Goal: Transaction & Acquisition: Purchase product/service

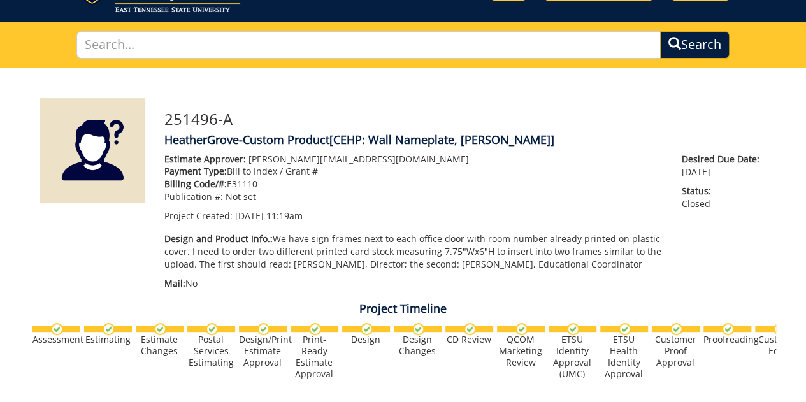
scroll to position [66, 0]
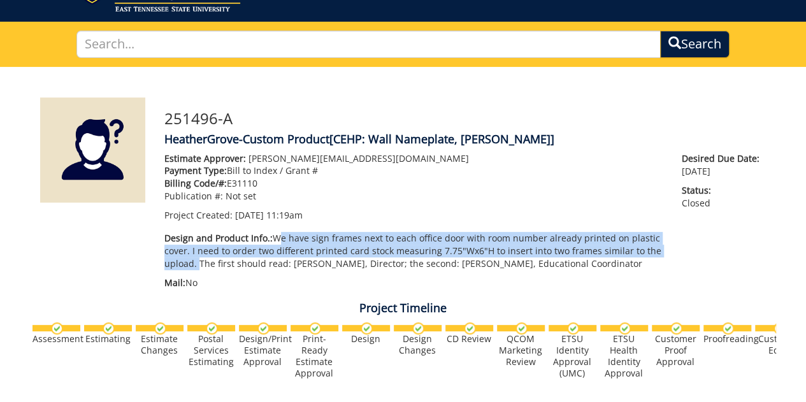
drag, startPoint x: 274, startPoint y: 238, endPoint x: 195, endPoint y: 262, distance: 82.7
click at [195, 262] on p "Design and Product Info.: We have sign frames next to each office door with roo…" at bounding box center [413, 251] width 499 height 38
copy p "We have sign frames next to each office door with room number already printed o…"
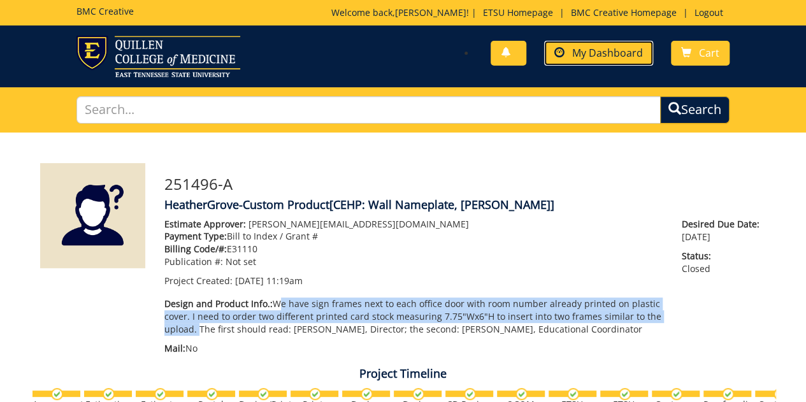
click at [575, 42] on link "My Dashboard" at bounding box center [598, 53] width 109 height 25
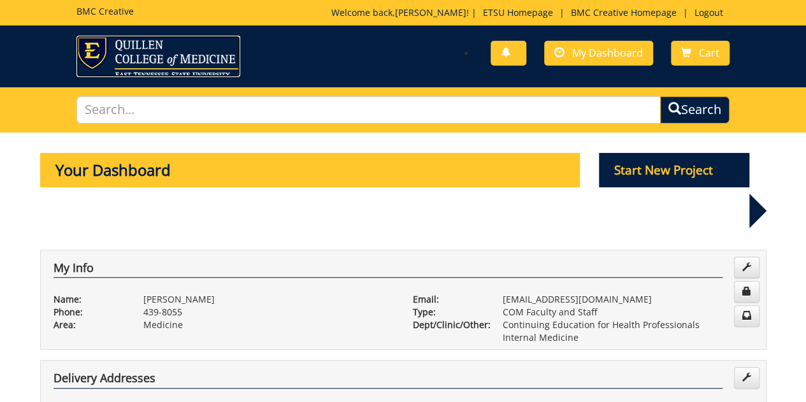
click at [137, 61] on img at bounding box center [159, 56] width 164 height 41
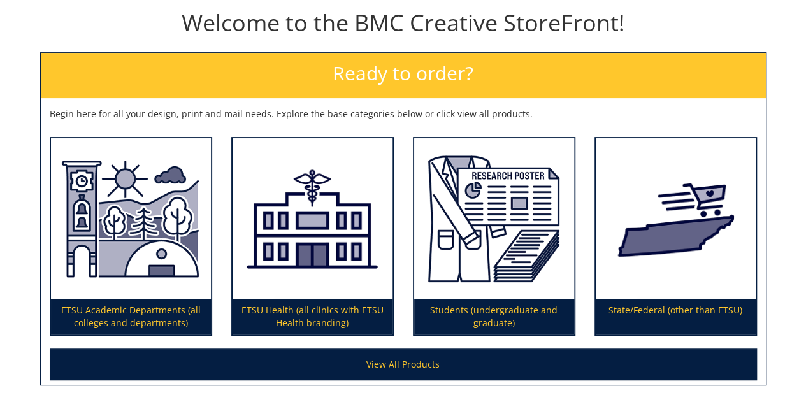
scroll to position [139, 0]
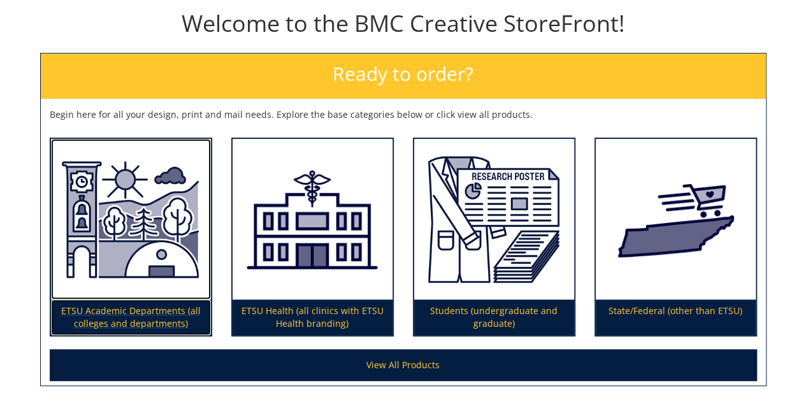
click at [126, 268] on img at bounding box center [131, 219] width 160 height 161
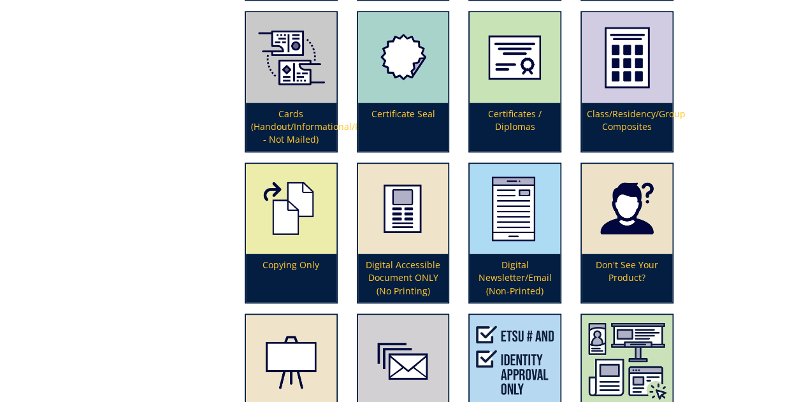
scroll to position [927, 0]
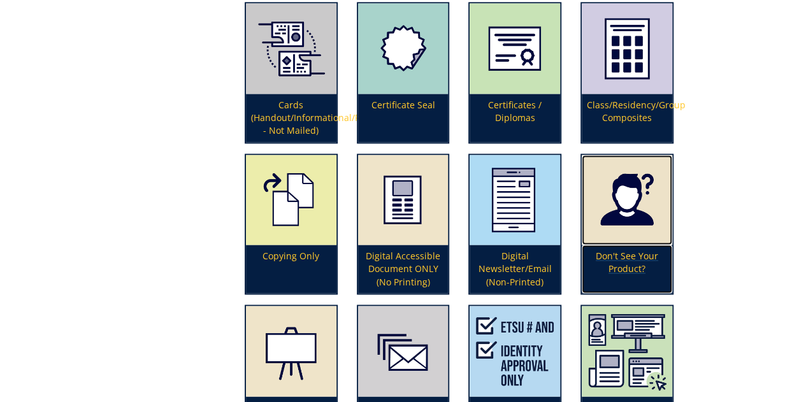
click at [635, 258] on p "Don't See Your Product?" at bounding box center [627, 269] width 91 height 48
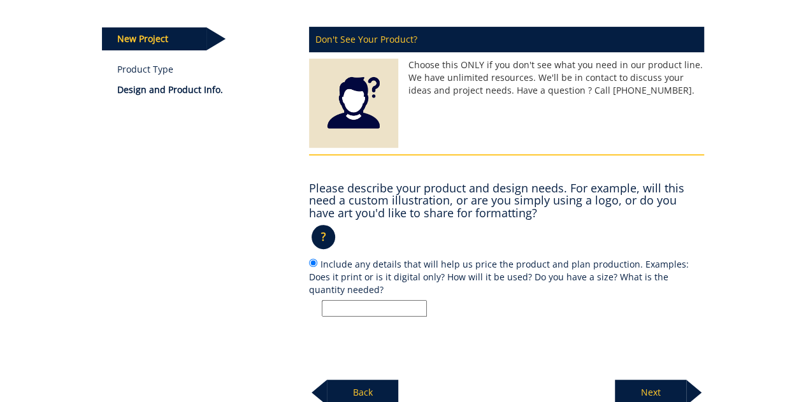
scroll to position [175, 0]
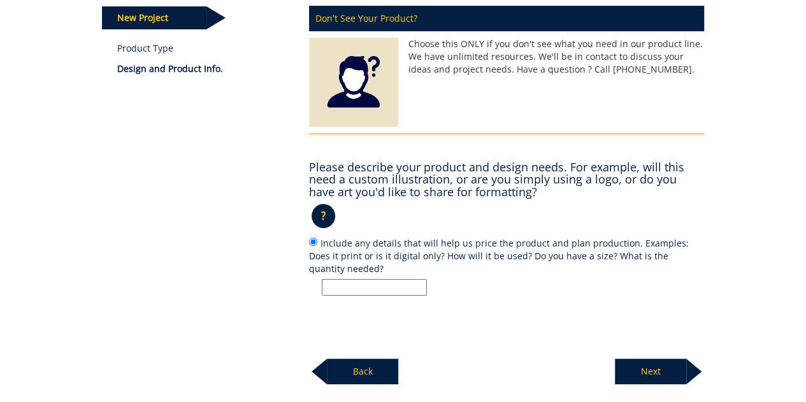
click at [390, 288] on input "Include any details that will help us price the product and plan production. Ex…" at bounding box center [374, 287] width 105 height 17
paste input "We have sign frames next to each office door with room number already printed o…"
click at [376, 285] on input "We have sign frames next to each office door with room number already printed o…" at bounding box center [374, 287] width 105 height 17
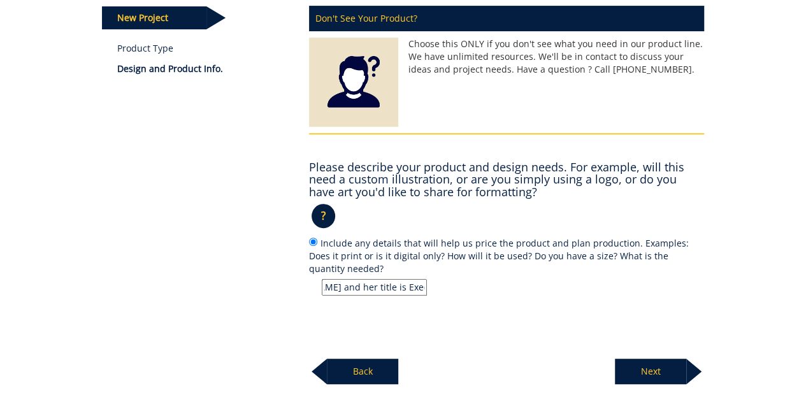
type input "We have sign frames next to each office door with room number already printed o…"
click at [669, 366] on p "Next" at bounding box center [650, 372] width 71 height 26
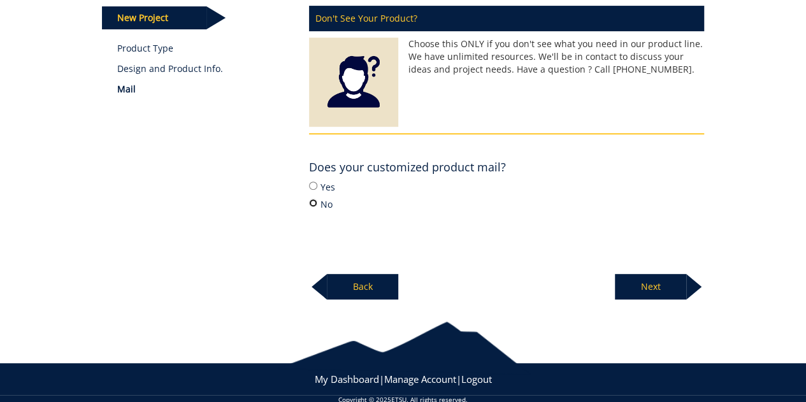
click at [314, 201] on input "No" at bounding box center [313, 203] width 8 height 8
radio input "true"
click at [666, 284] on p "Next" at bounding box center [650, 287] width 71 height 26
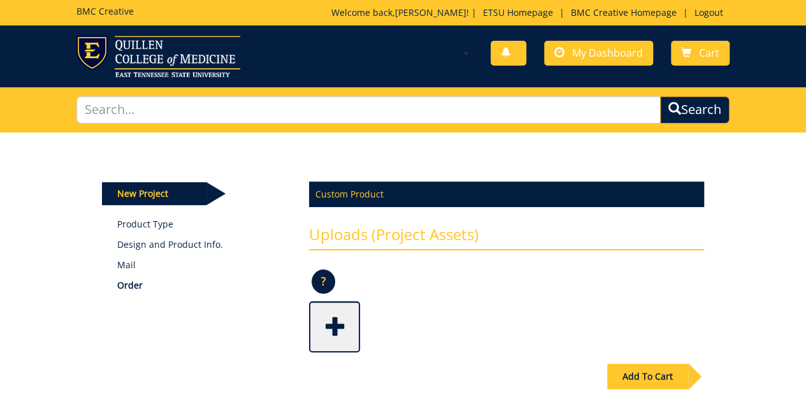
click at [522, 372] on div "Add To Cart" at bounding box center [403, 403] width 622 height 100
click at [351, 328] on span at bounding box center [335, 325] width 51 height 45
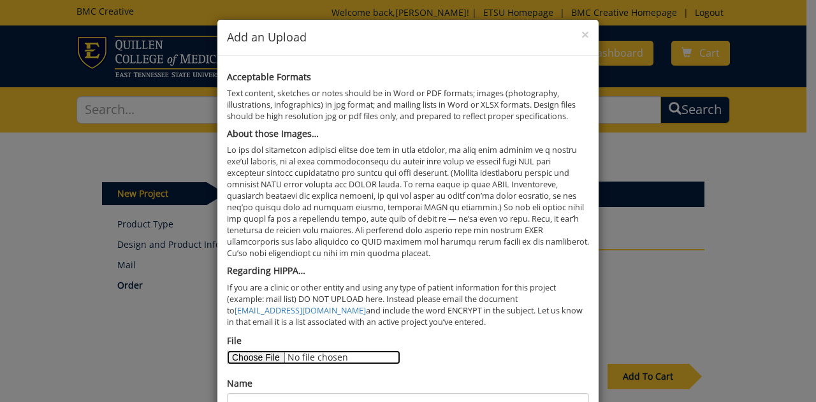
click at [264, 358] on input "File" at bounding box center [313, 358] width 173 height 14
type input "C:\fakepath\Door name plate.jpg"
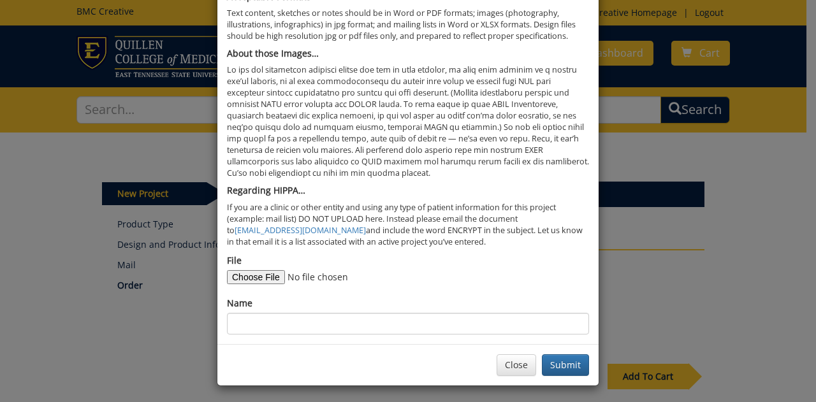
scroll to position [82, 0]
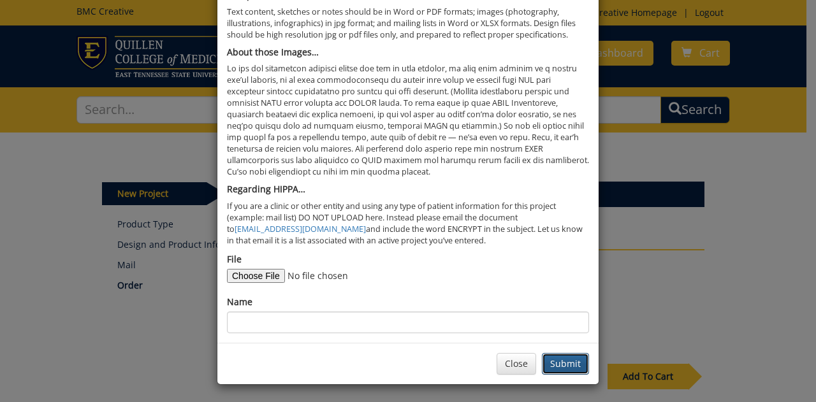
click at [557, 353] on button "Submit" at bounding box center [565, 364] width 47 height 22
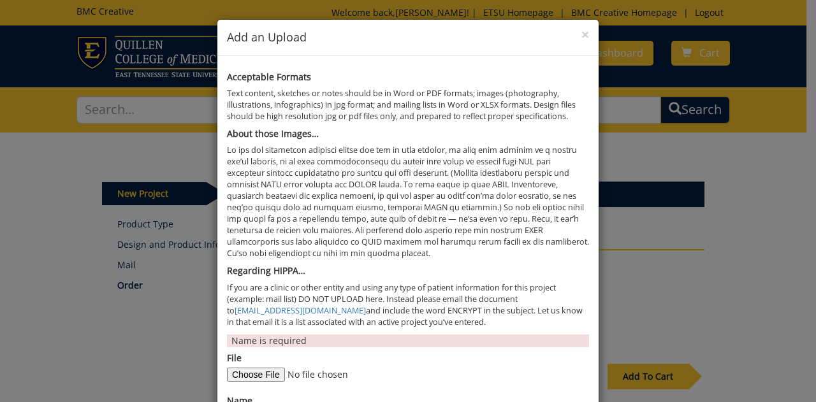
scroll to position [99, 0]
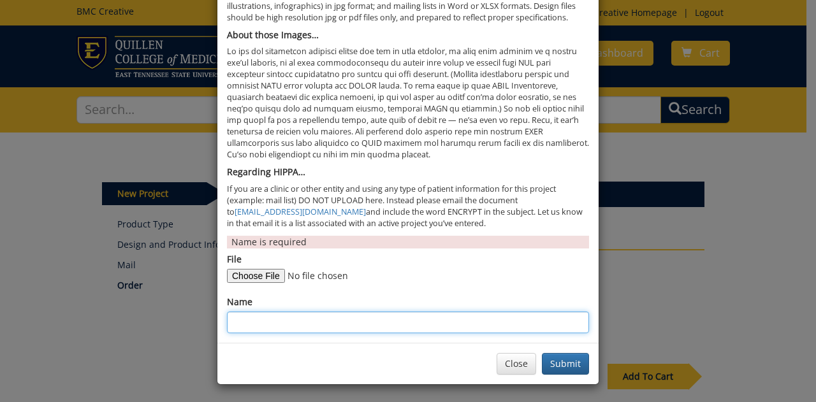
click at [306, 328] on input "Name" at bounding box center [408, 323] width 362 height 22
type input "Door plate image"
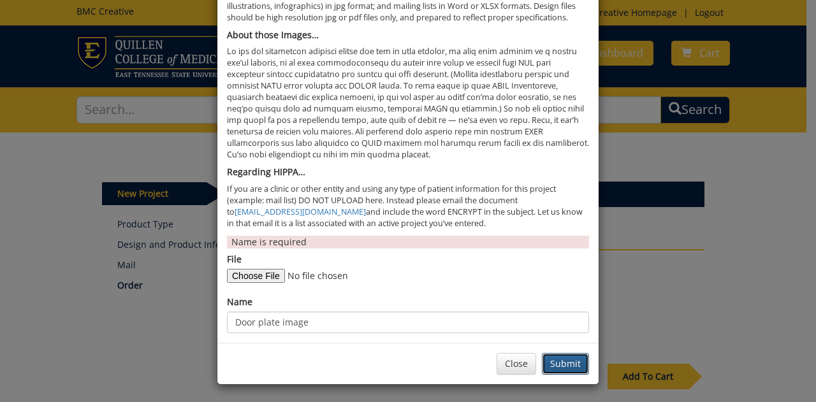
click at [562, 358] on button "Submit" at bounding box center [565, 364] width 47 height 22
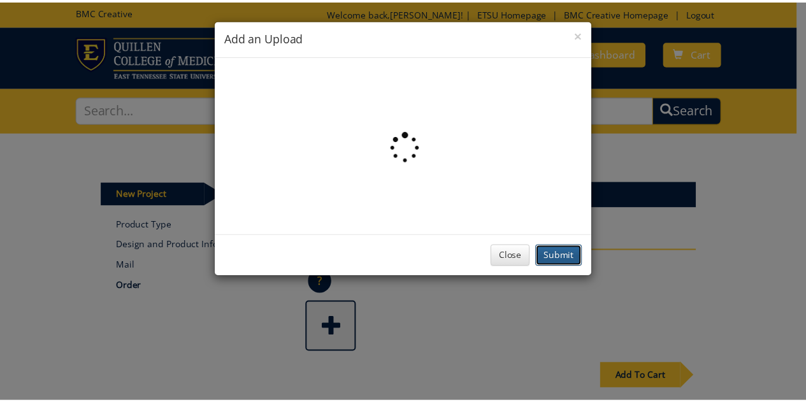
scroll to position [0, 0]
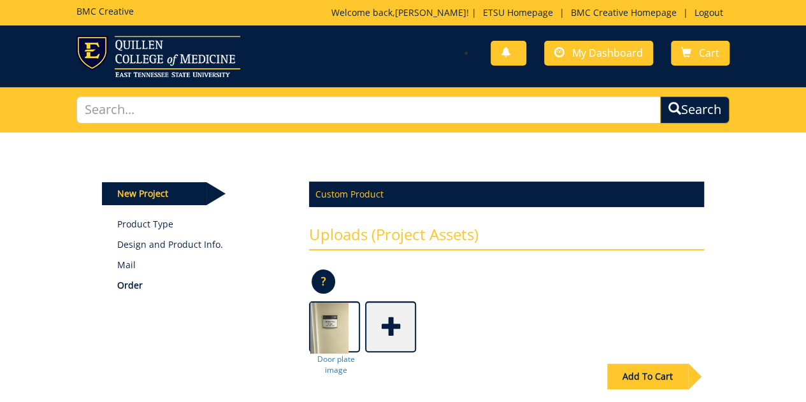
click at [649, 373] on div "Add To Cart" at bounding box center [648, 377] width 81 height 26
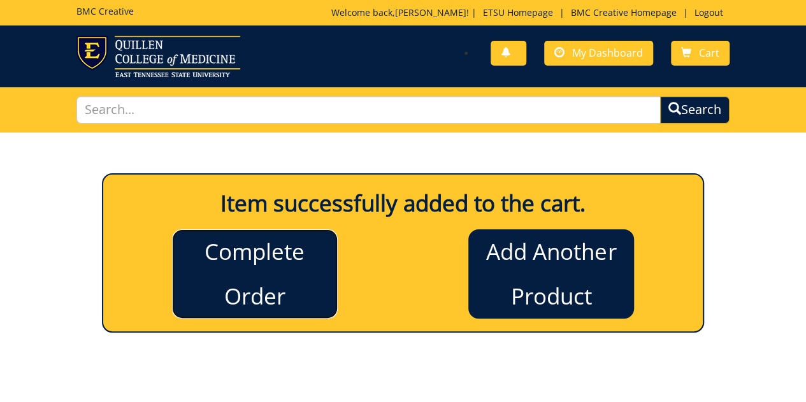
click at [253, 258] on link "Complete Order" at bounding box center [255, 274] width 166 height 89
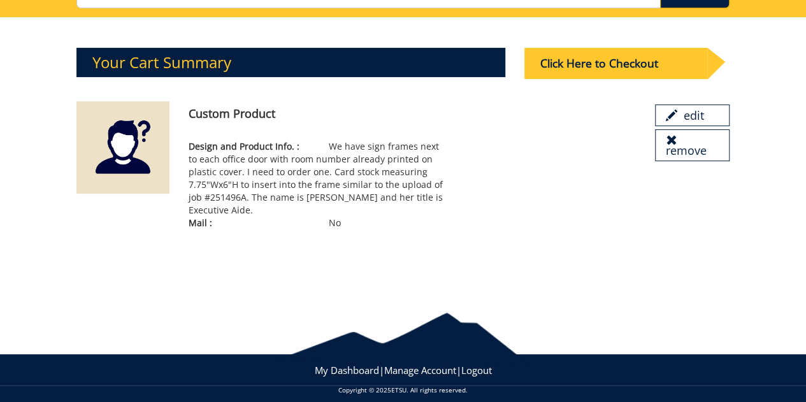
scroll to position [126, 0]
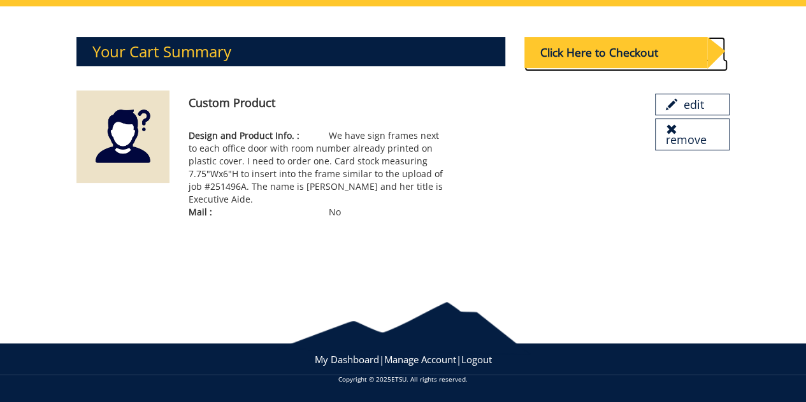
click at [606, 55] on div "Click Here to Checkout" at bounding box center [616, 52] width 182 height 31
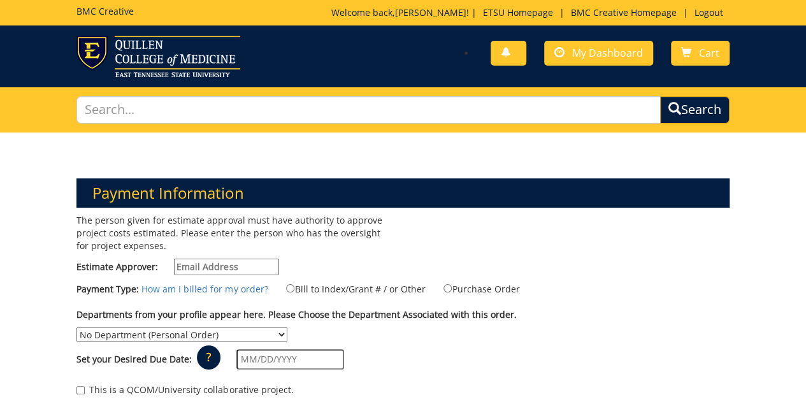
click at [247, 267] on input "Estimate Approver:" at bounding box center [226, 267] width 105 height 17
type input "groveh@etsu.edu"
click at [286, 288] on input "Bill to Index/Grant # / or Other" at bounding box center [290, 288] width 8 height 8
radio input "true"
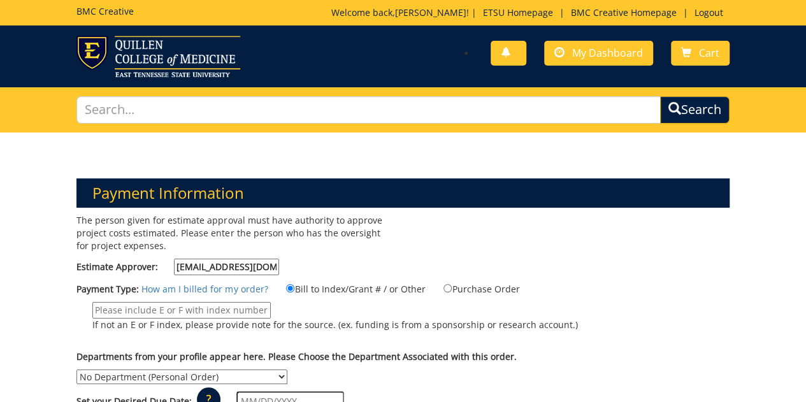
click at [288, 370] on select "No Department (Personal Order) Continuing Education for Health Professionals In…" at bounding box center [182, 377] width 211 height 15
select select "47"
click at [288, 370] on select "No Department (Personal Order) Continuing Education for Health Professionals In…" at bounding box center [182, 377] width 211 height 15
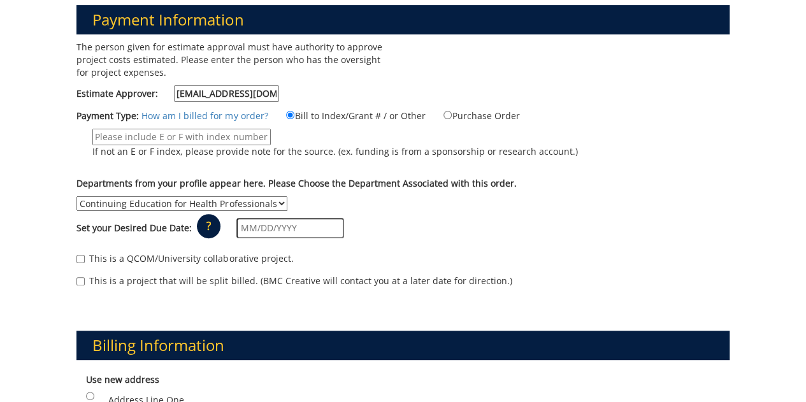
scroll to position [180, 0]
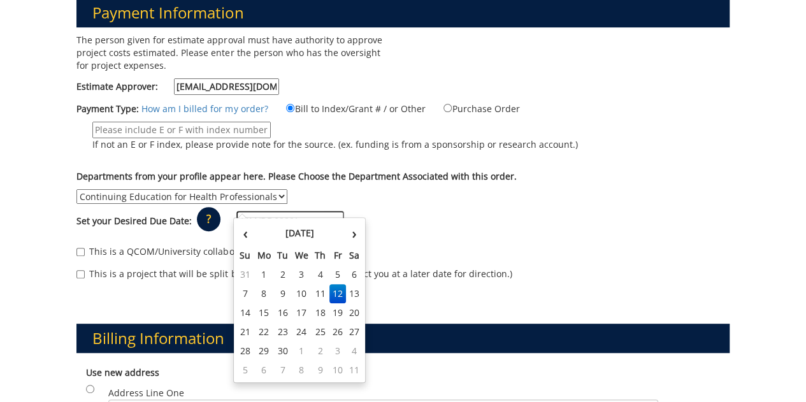
click at [275, 211] on input "text" at bounding box center [291, 221] width 108 height 20
click at [334, 309] on td "19" at bounding box center [338, 312] width 17 height 19
type input "09/19/2025"
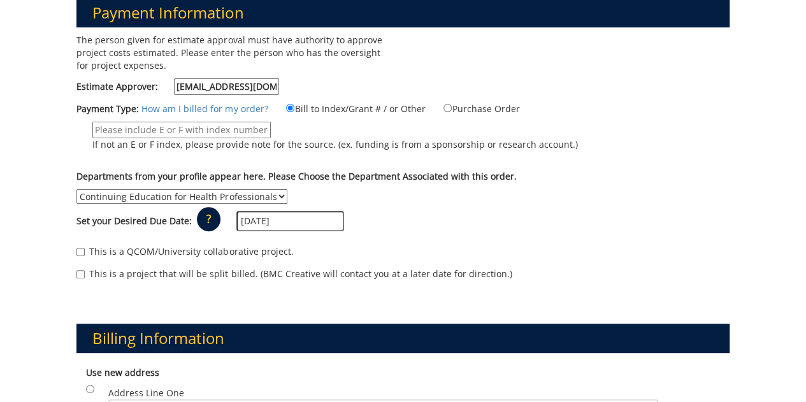
click at [222, 128] on input "If not an E or F index, please provide note for the source. (ex. funding is fro…" at bounding box center [181, 130] width 179 height 17
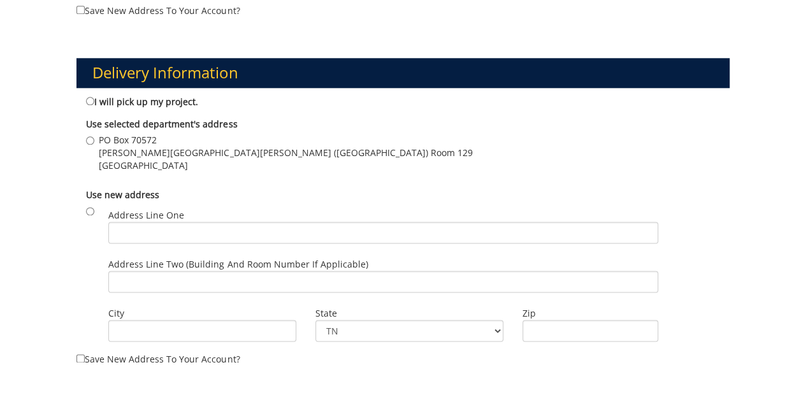
scroll to position [712, 0]
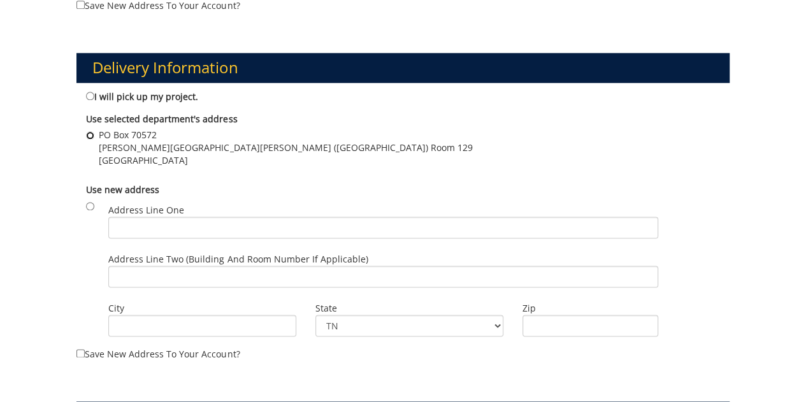
click at [91, 131] on input "PO Box 70572 Ed Allen Hall (VA Campus) Room 129 Johnson City , TN 37614" at bounding box center [90, 135] width 8 height 8
radio input "true"
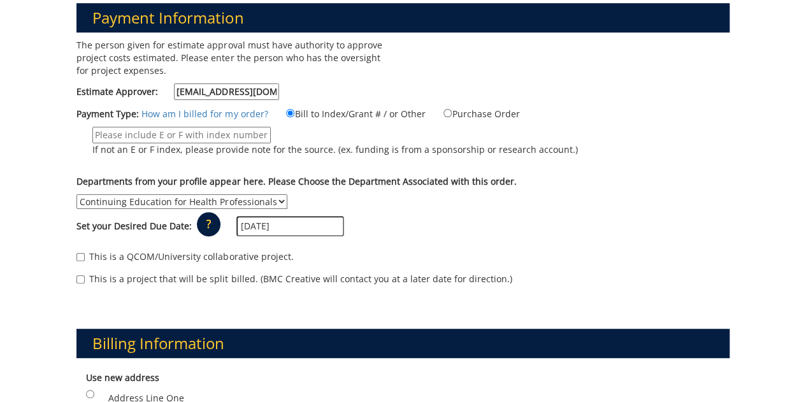
scroll to position [177, 0]
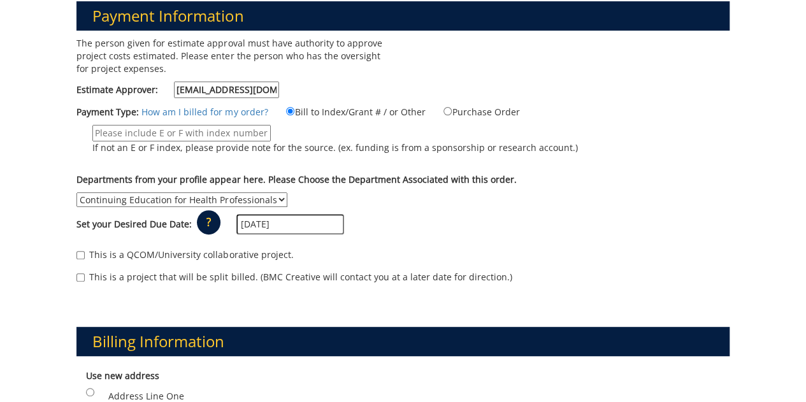
click at [248, 136] on input "If not an E or F index, please provide note for the source. (ex. funding is fro…" at bounding box center [181, 133] width 179 height 17
type input "E31110"
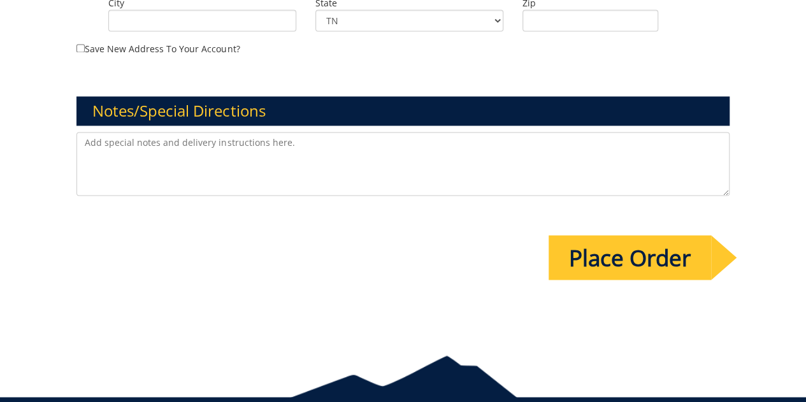
scroll to position [1055, 0]
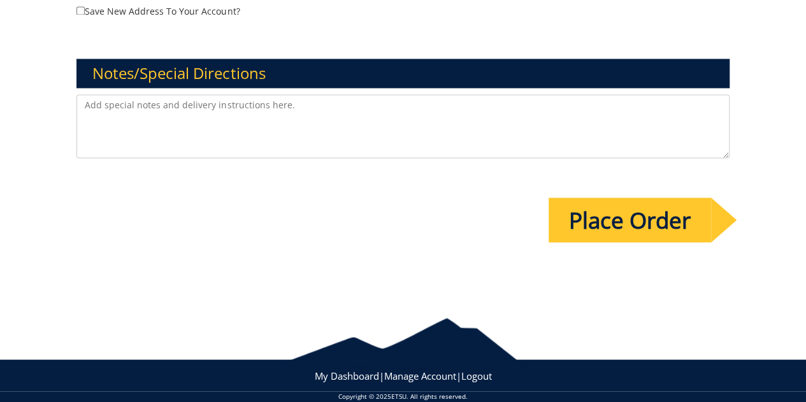
click at [632, 198] on input "Place Order" at bounding box center [630, 220] width 163 height 45
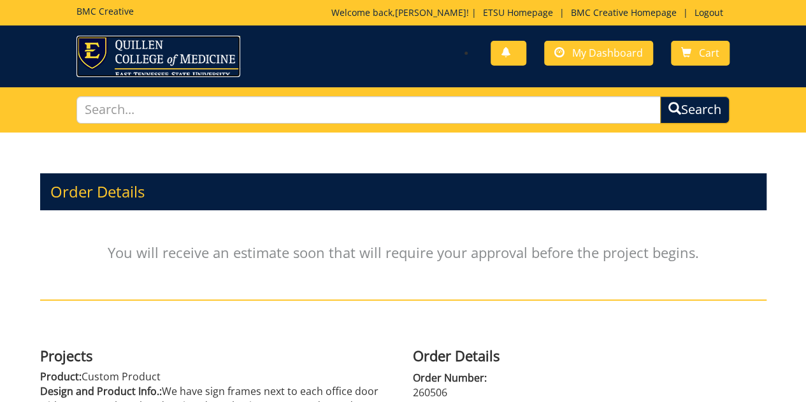
click at [160, 45] on img at bounding box center [159, 56] width 164 height 41
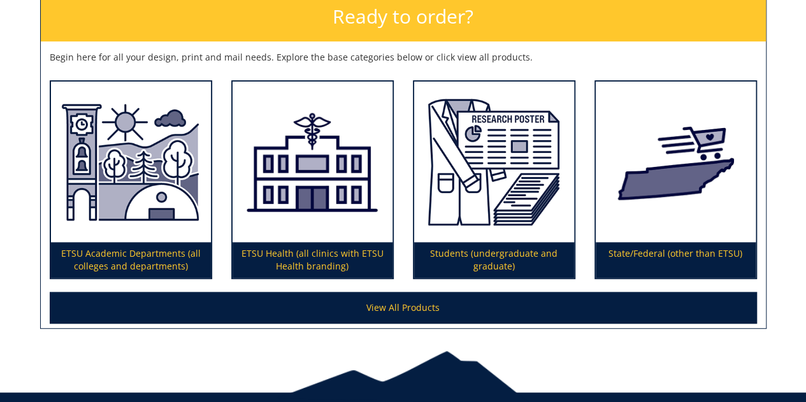
scroll to position [245, 0]
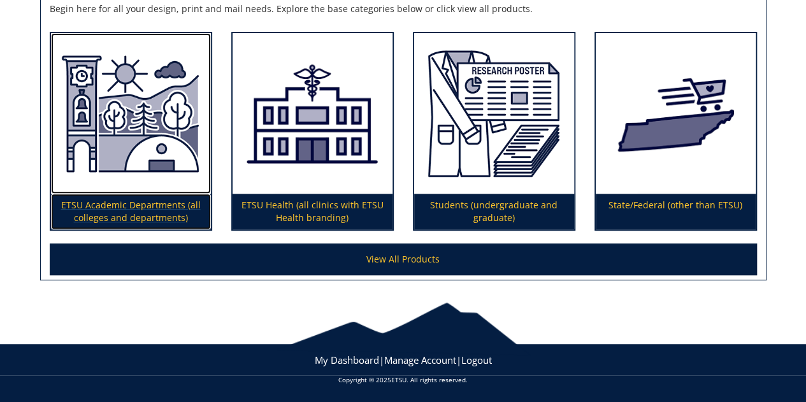
click at [162, 140] on img at bounding box center [131, 113] width 160 height 161
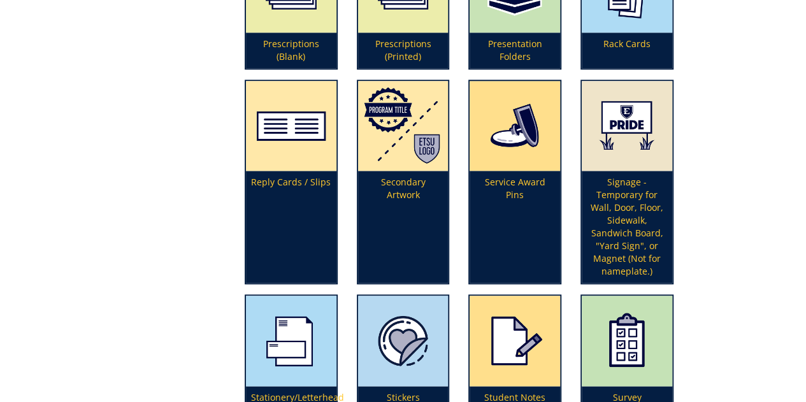
scroll to position [3132, 0]
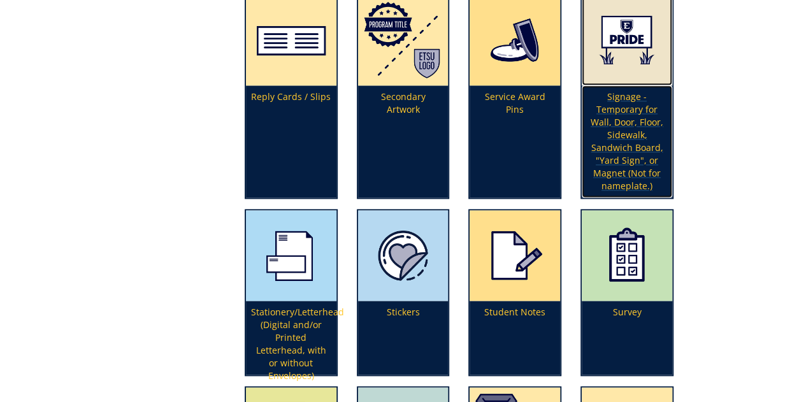
click at [625, 153] on p "Signage - Temporary for Wall, Door, Floor, Sidewalk, Sandwich Board, "Yard Sign…" at bounding box center [627, 141] width 91 height 112
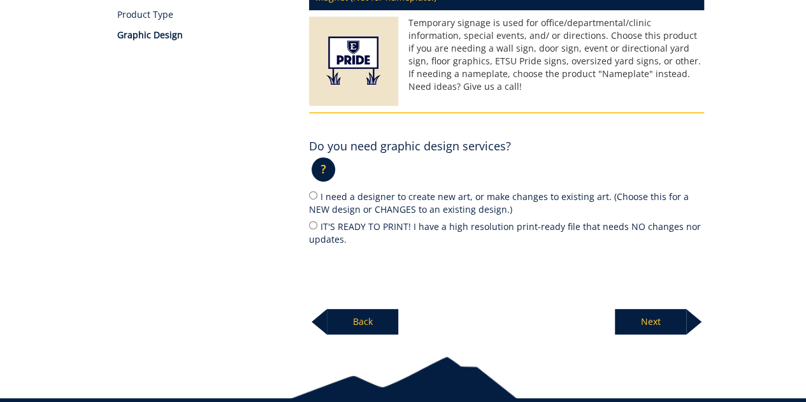
scroll to position [213, 0]
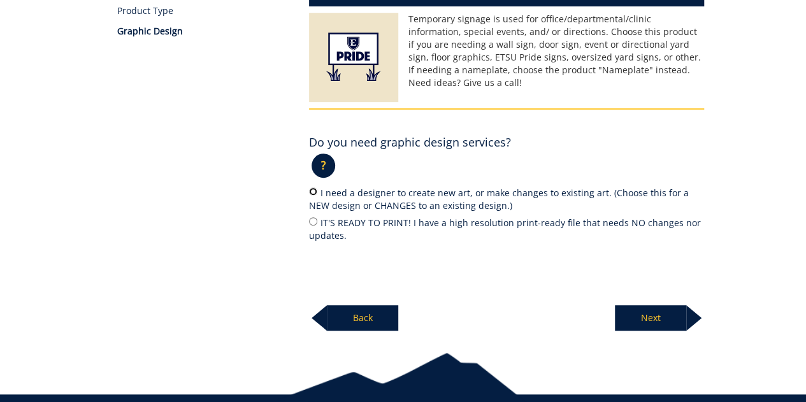
click at [312, 192] on input "I need a designer to create new art, or make changes to existing art. (Choose t…" at bounding box center [313, 191] width 8 height 8
radio input "true"
click at [641, 317] on p "Next" at bounding box center [650, 318] width 71 height 26
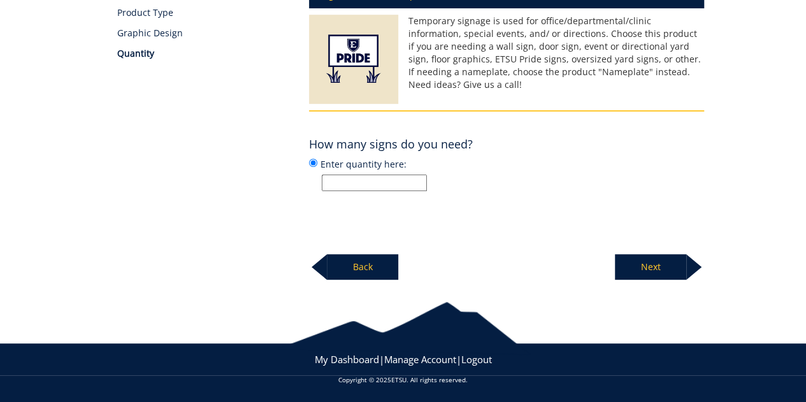
click at [403, 182] on input "Enter quantity here:" at bounding box center [374, 183] width 105 height 17
type input "5"
click at [642, 266] on p "Next" at bounding box center [650, 267] width 71 height 26
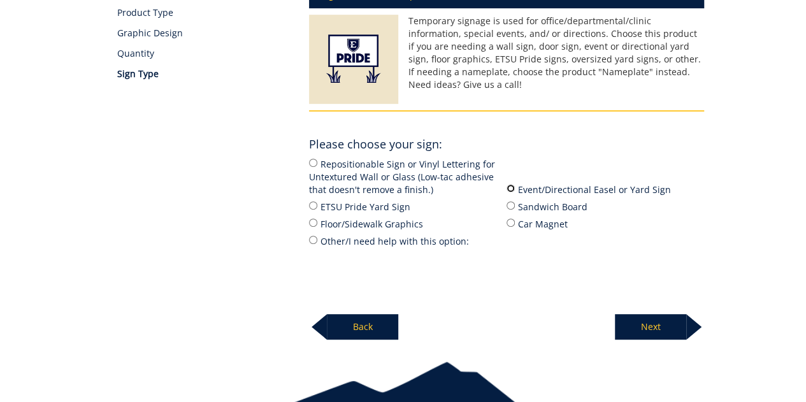
click at [512, 187] on input "Event/Directional Easel or Yard Sign" at bounding box center [511, 188] width 8 height 8
radio input "true"
click at [645, 317] on p "Next" at bounding box center [650, 327] width 71 height 26
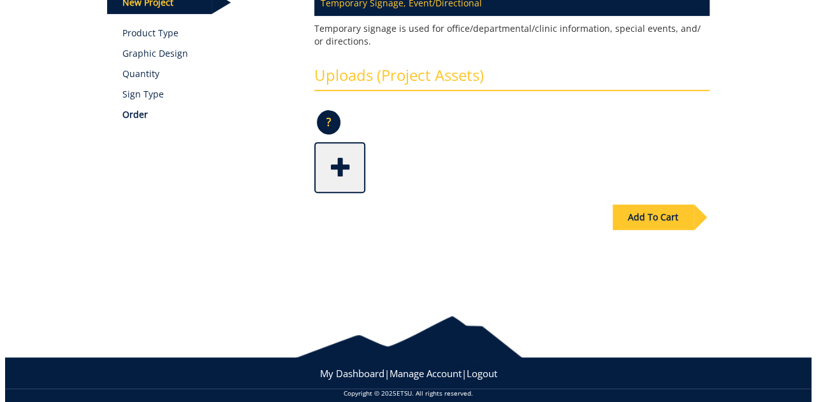
scroll to position [193, 0]
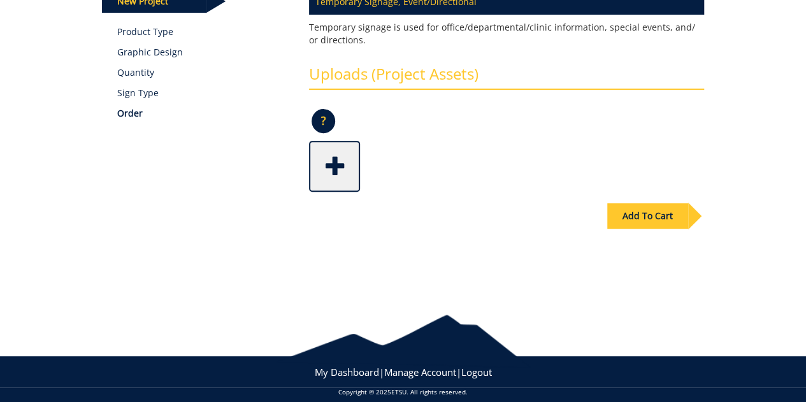
click at [550, 397] on div "Copyright © 2025 ETSU . All rights reserved." at bounding box center [403, 402] width 806 height 28
click at [330, 160] on span at bounding box center [335, 165] width 51 height 45
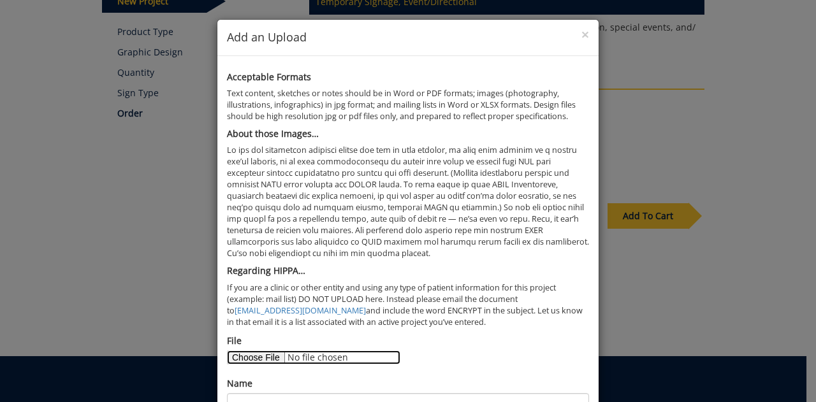
click at [256, 354] on input "File" at bounding box center [313, 358] width 173 height 14
type input "C:\fakepath\Mission Gait small.pdf"
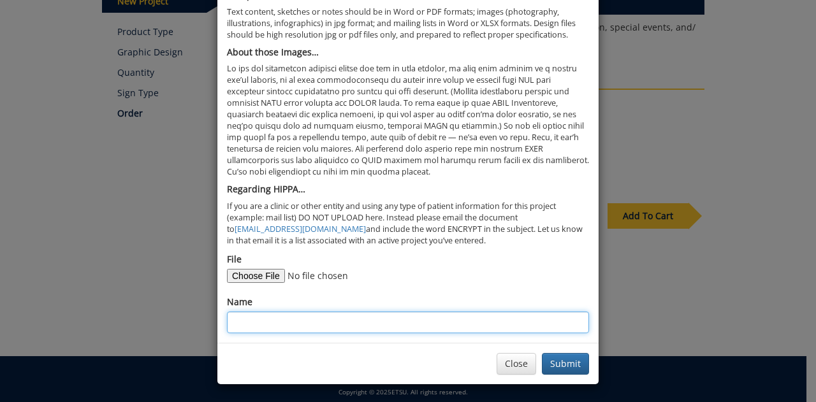
click at [314, 323] on input "Name" at bounding box center [408, 323] width 362 height 22
type input "Mission Gait"
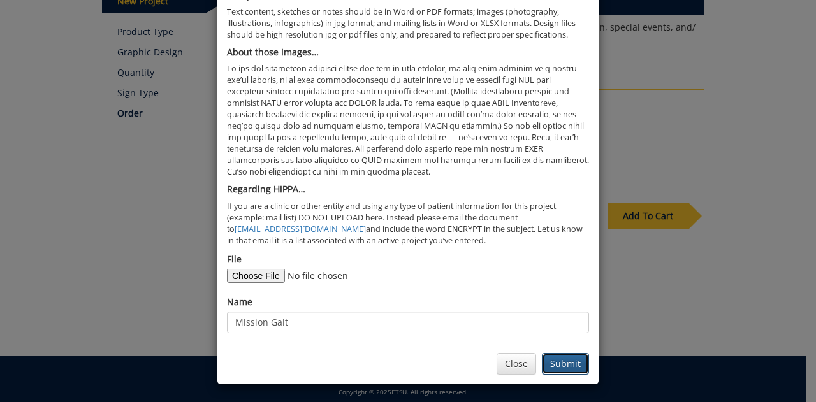
click at [555, 361] on button "Submit" at bounding box center [565, 364] width 47 height 22
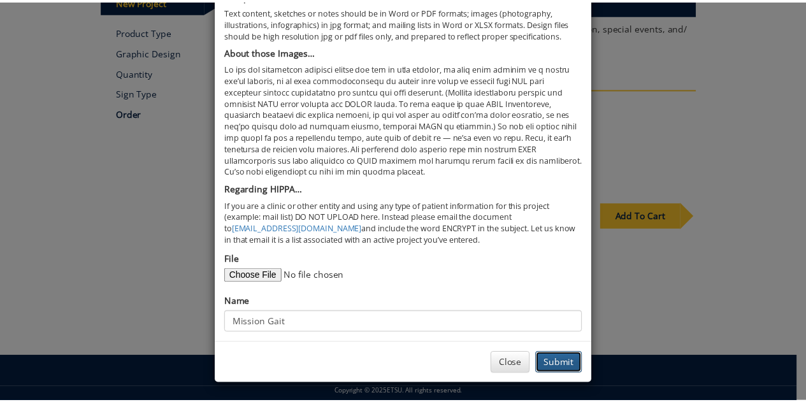
scroll to position [0, 0]
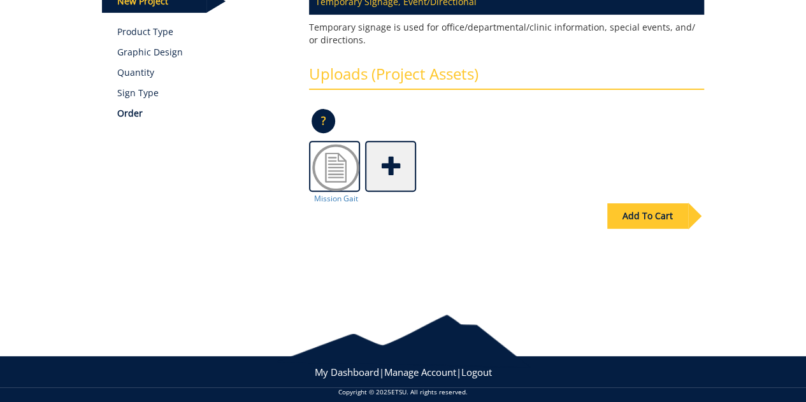
click at [635, 214] on div "Add To Cart" at bounding box center [648, 216] width 81 height 26
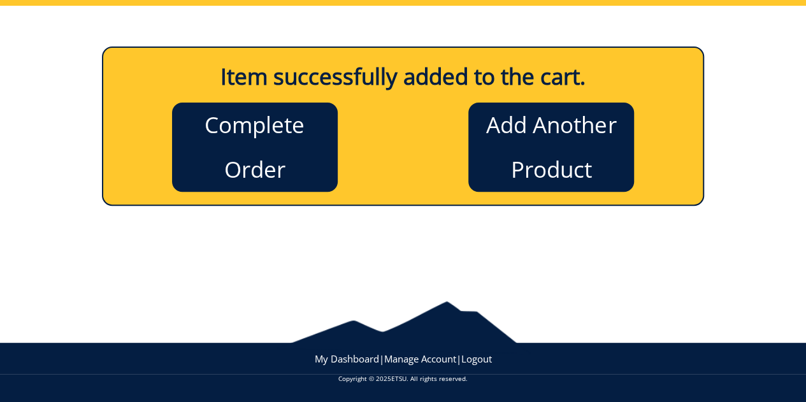
scroll to position [126, 0]
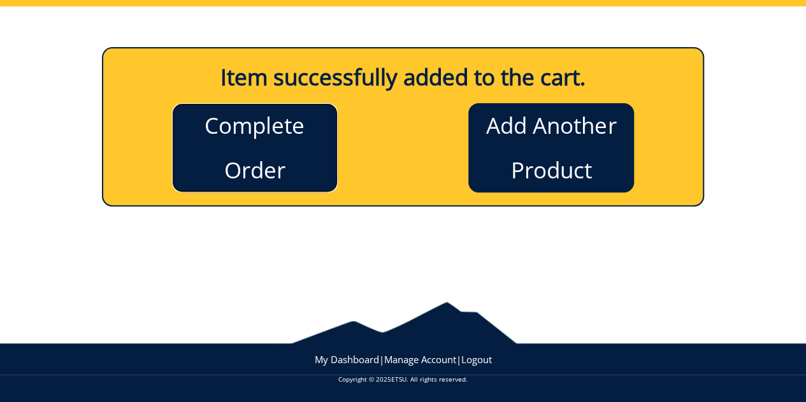
click at [251, 124] on link "Complete Order" at bounding box center [255, 147] width 166 height 89
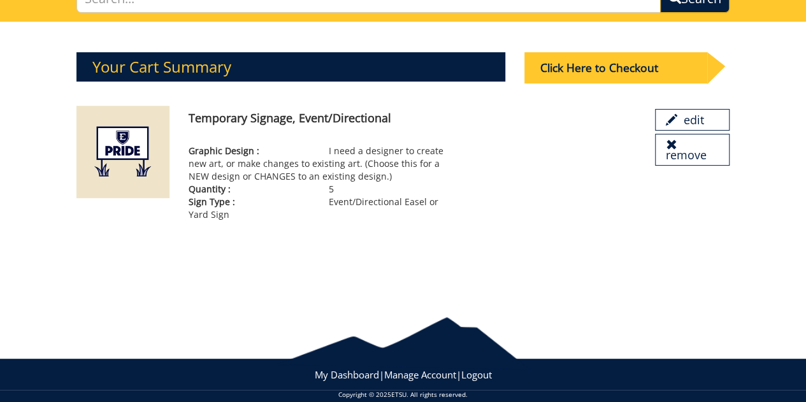
scroll to position [126, 0]
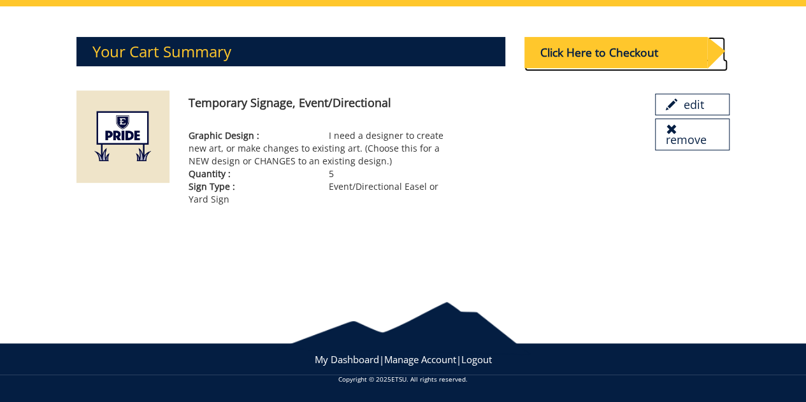
click at [587, 47] on div "Click Here to Checkout" at bounding box center [616, 52] width 182 height 31
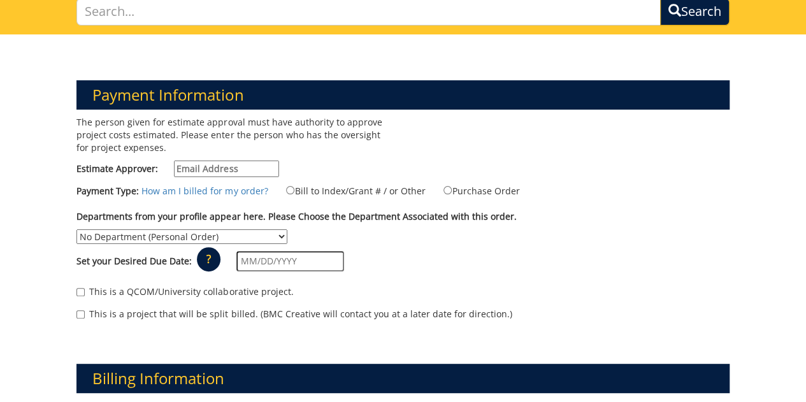
scroll to position [91, 0]
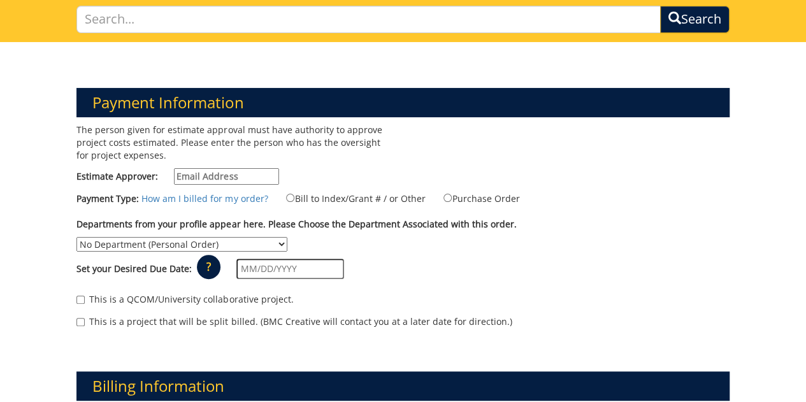
click at [238, 175] on input "Estimate Approver:" at bounding box center [226, 176] width 105 height 17
type input "[EMAIL_ADDRESS][DOMAIN_NAME]"
click at [286, 198] on input "Bill to Index/Grant # / or Other" at bounding box center [290, 198] width 8 height 8
radio input "true"
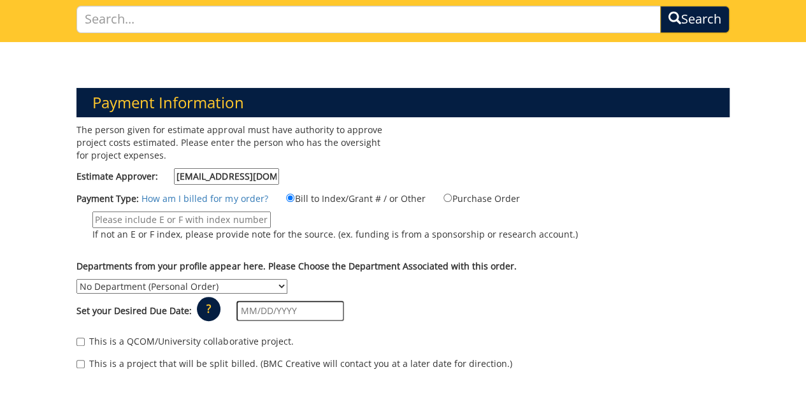
click at [253, 217] on input "If not an E or F index, please provide note for the source. (ex. funding is fro…" at bounding box center [181, 220] width 179 height 17
paste input "277303"
type input "E277303"
click at [288, 279] on select "No Department (Personal Order) Continuing Education for Health Professionals In…" at bounding box center [182, 286] width 211 height 15
select select "47"
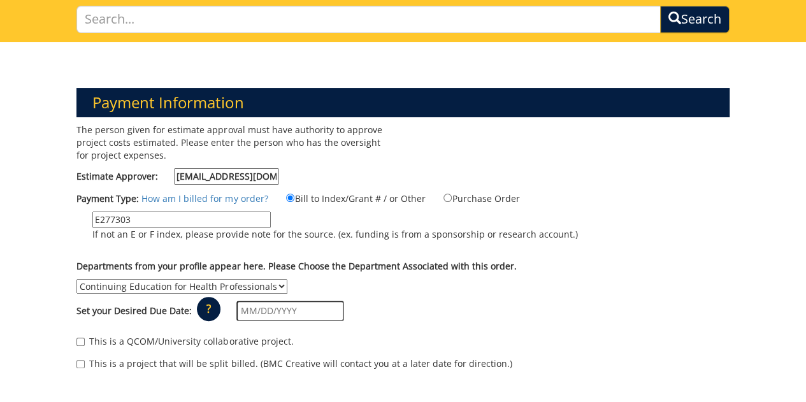
click at [288, 279] on select "No Department (Personal Order) Continuing Education for Health Professionals In…" at bounding box center [182, 286] width 211 height 15
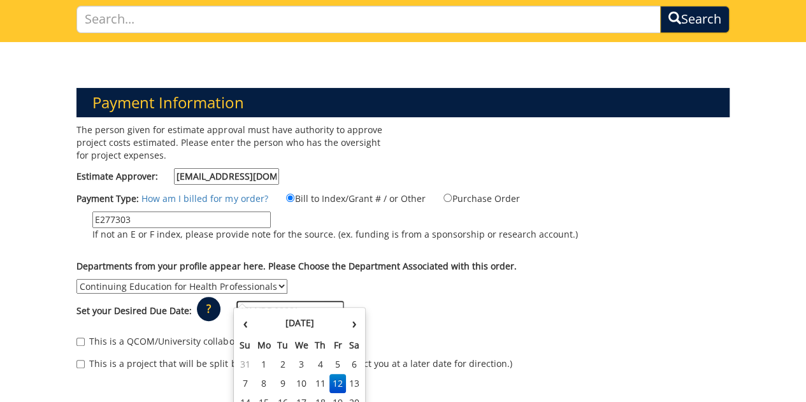
click at [305, 301] on input "text" at bounding box center [291, 311] width 108 height 20
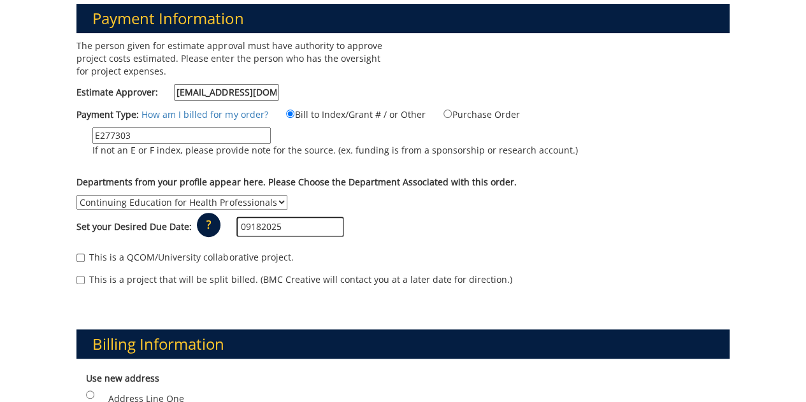
scroll to position [253, 0]
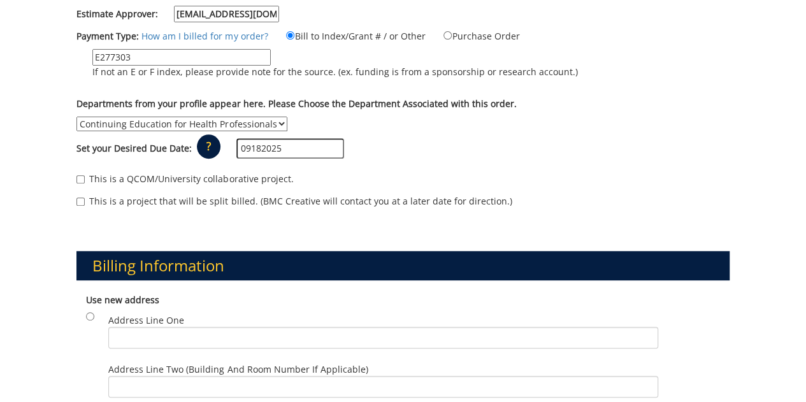
click at [298, 143] on input "09182025" at bounding box center [291, 148] width 108 height 20
click at [291, 140] on input "09182025" at bounding box center [291, 148] width 108 height 20
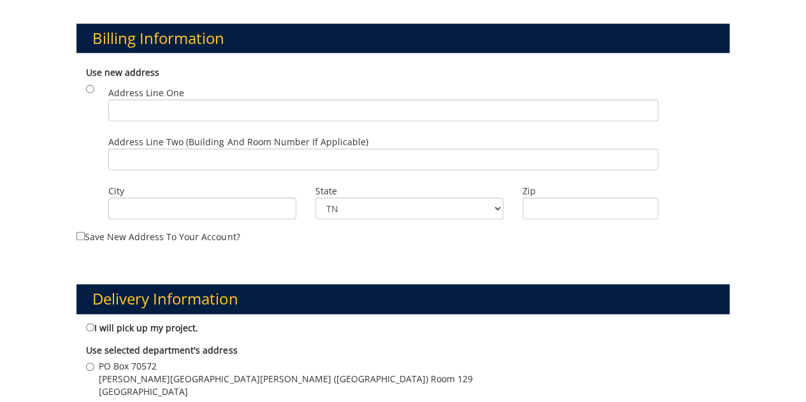
scroll to position [506, 0]
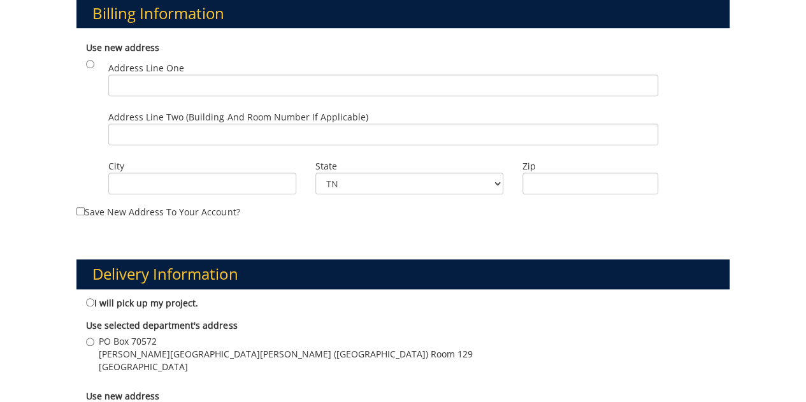
type input "[DATE]"
click at [89, 338] on input "PO Box 70572 [PERSON_NAME][GEOGRAPHIC_DATA][PERSON_NAME] ([GEOGRAPHIC_DATA]) [S…" at bounding box center [90, 342] width 8 height 8
radio input "true"
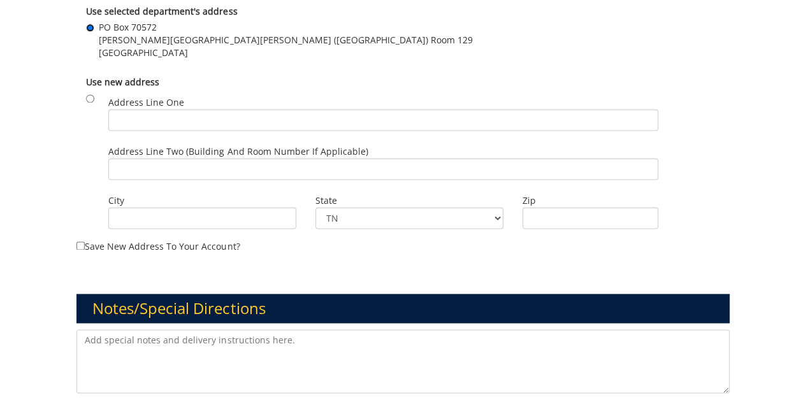
scroll to position [819, 0]
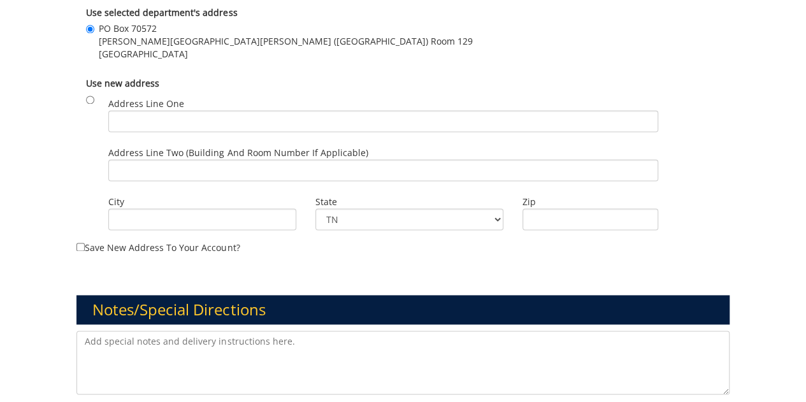
click at [301, 338] on textarea at bounding box center [403, 363] width 653 height 64
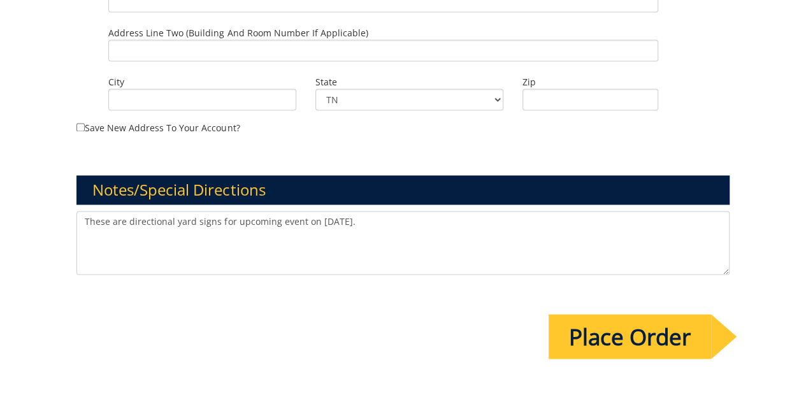
scroll to position [1014, 0]
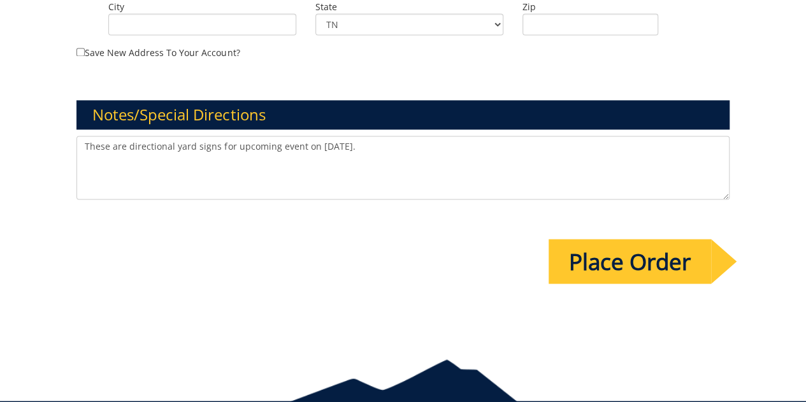
type textarea "These are directional yard signs for upcoming event on [DATE]."
click at [625, 239] on input "Place Order" at bounding box center [630, 261] width 163 height 45
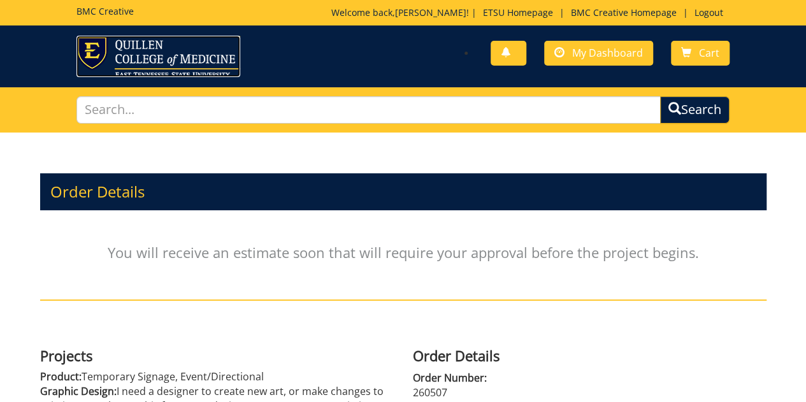
click at [147, 54] on img at bounding box center [159, 56] width 164 height 41
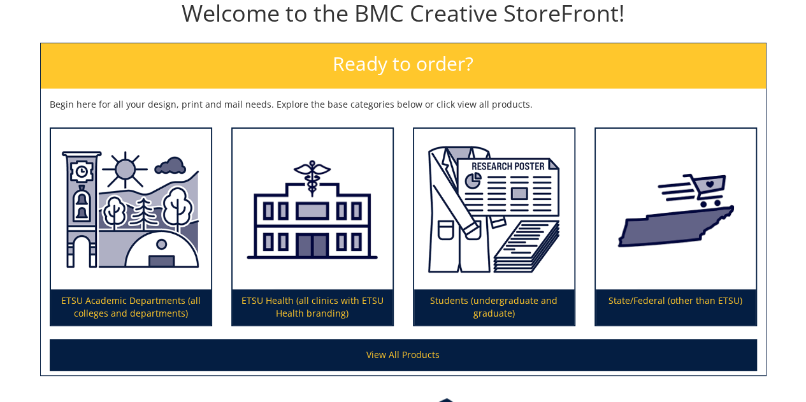
scroll to position [162, 0]
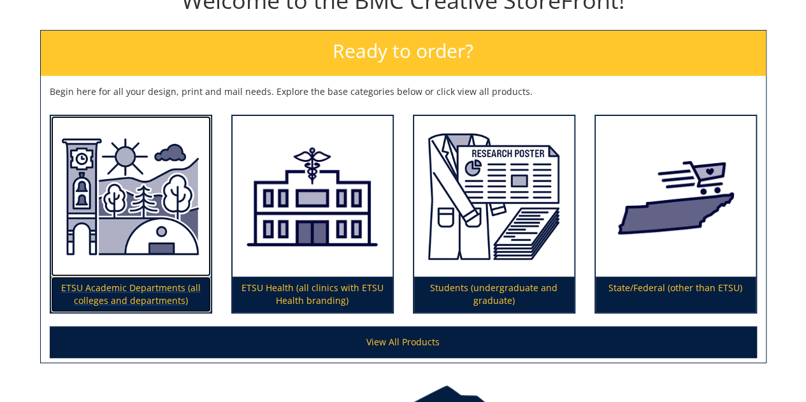
click at [115, 226] on img at bounding box center [131, 196] width 160 height 161
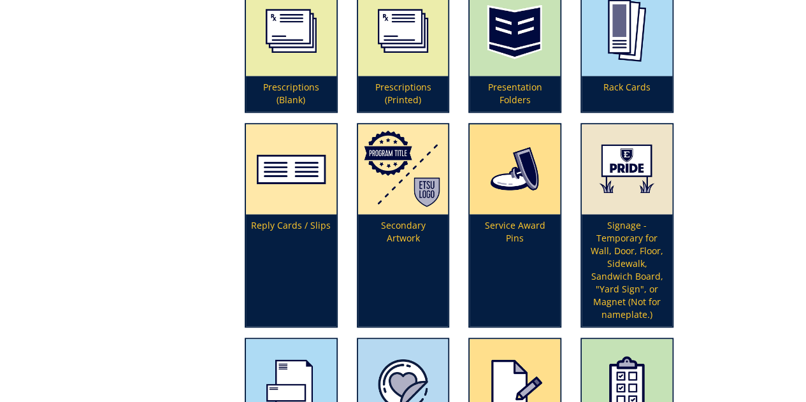
scroll to position [3007, 0]
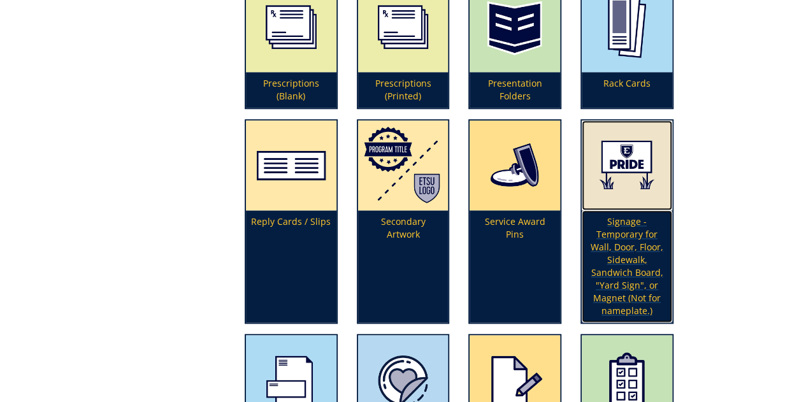
click at [628, 256] on p "Signage - Temporary for Wall, Door, Floor, Sidewalk, Sandwich Board, "Yard Sign…" at bounding box center [627, 266] width 91 height 112
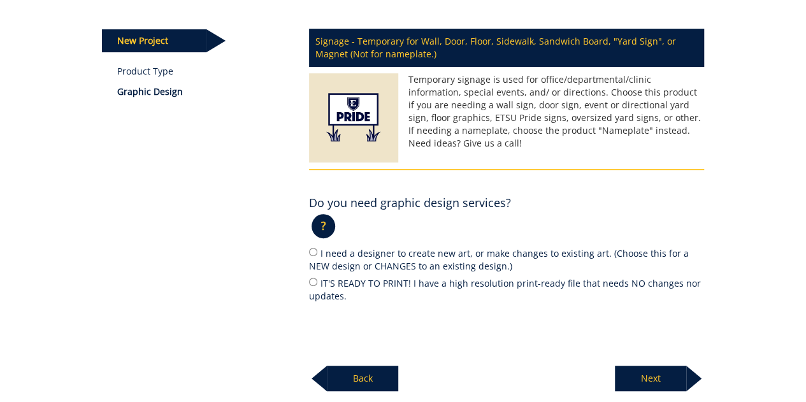
scroll to position [154, 0]
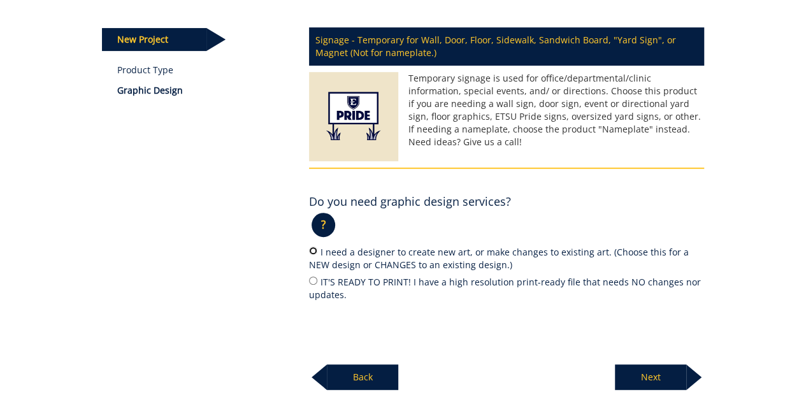
click at [313, 252] on input "I need a designer to create new art, or make changes to existing art. (Choose t…" at bounding box center [313, 251] width 8 height 8
radio input "true"
click at [639, 378] on p "Next" at bounding box center [650, 378] width 71 height 26
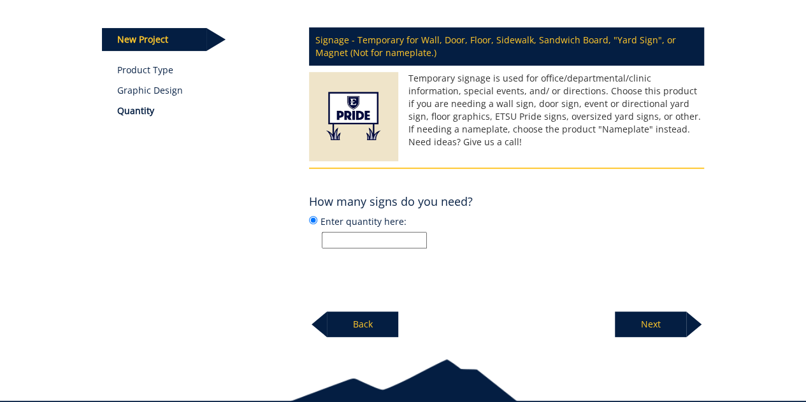
click at [411, 240] on input "Enter quantity here:" at bounding box center [374, 240] width 105 height 17
type input "2"
click at [655, 320] on p "Next" at bounding box center [650, 325] width 71 height 26
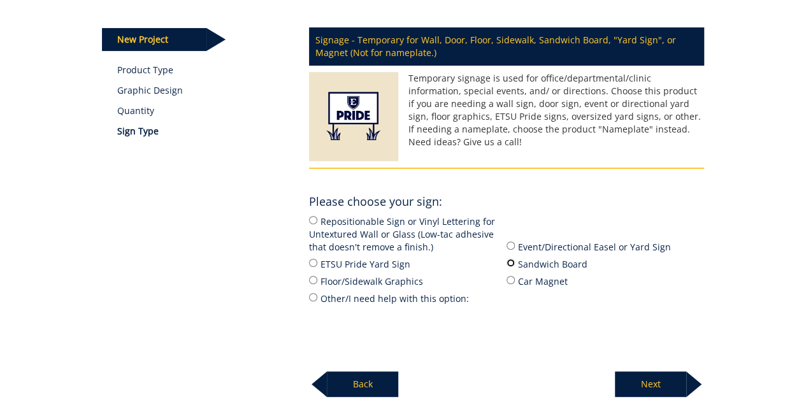
click at [510, 263] on input "Sandwich Board" at bounding box center [511, 263] width 8 height 8
radio input "true"
click at [644, 384] on p "Next" at bounding box center [650, 385] width 71 height 26
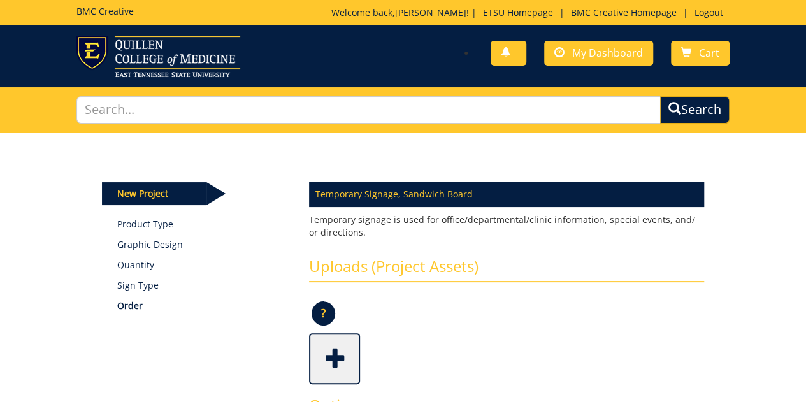
click at [339, 353] on span at bounding box center [335, 357] width 51 height 45
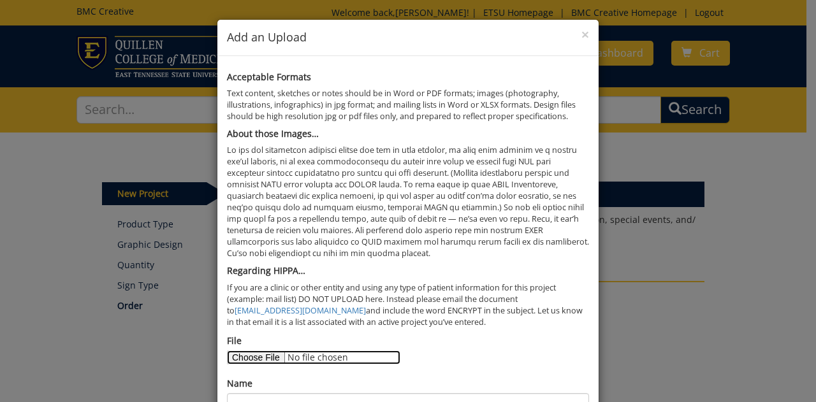
click at [268, 355] on input "File" at bounding box center [313, 358] width 173 height 14
type input "C:\fakepath\Mission Gait small.pdf"
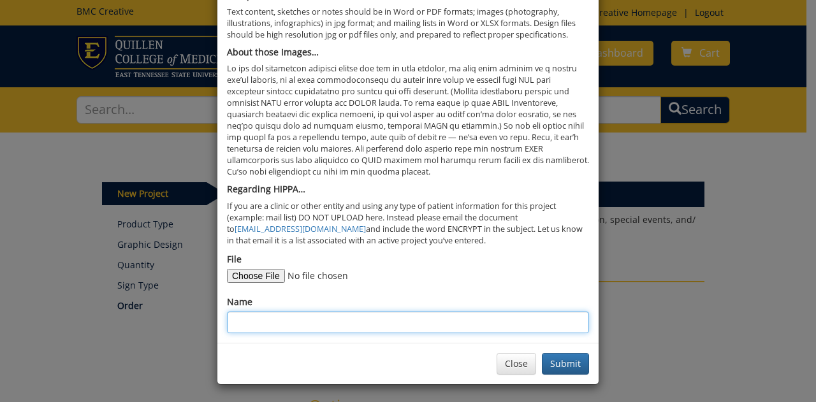
click at [404, 312] on input "Name" at bounding box center [408, 323] width 362 height 22
type input "Welcome"
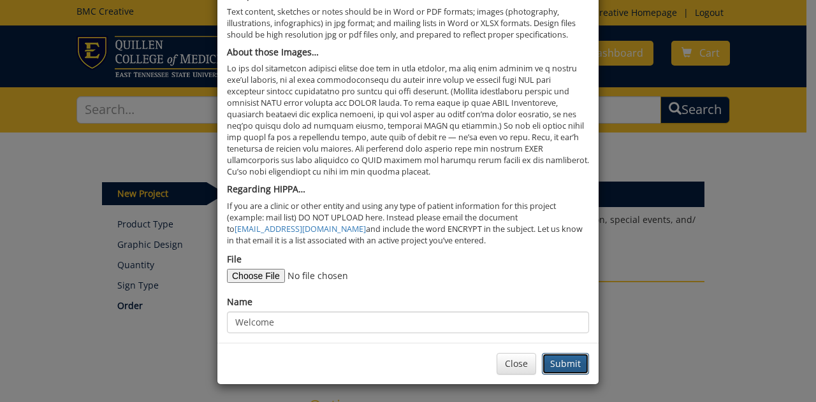
click at [555, 359] on button "Submit" at bounding box center [565, 364] width 47 height 22
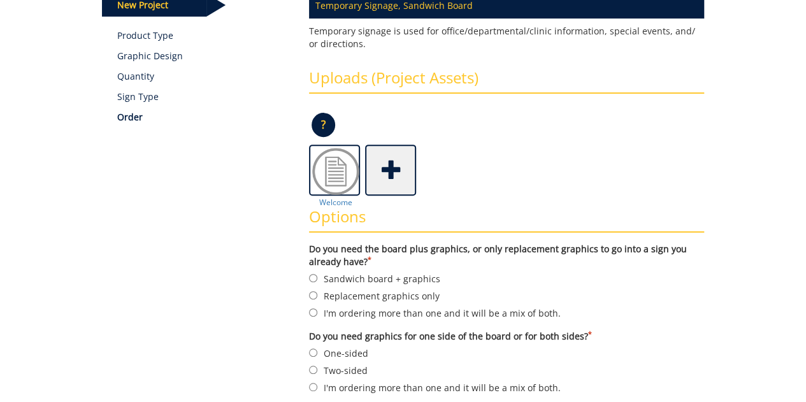
scroll to position [208, 0]
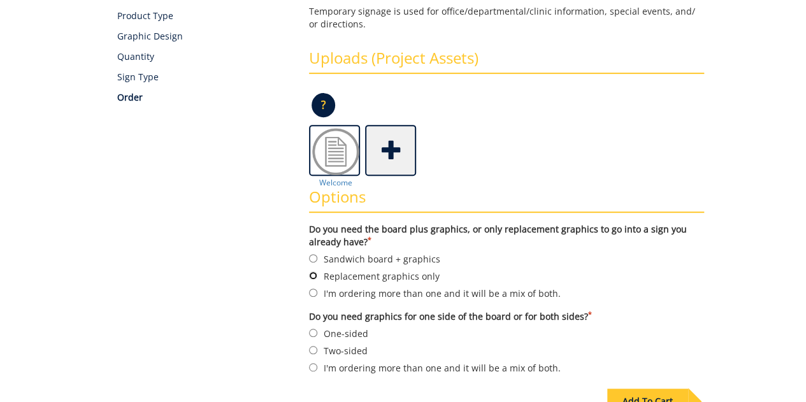
click at [310, 274] on input "Replacement graphics only" at bounding box center [313, 276] width 8 height 8
radio input "true"
click at [313, 332] on input "One-sided" at bounding box center [313, 333] width 8 height 8
radio input "true"
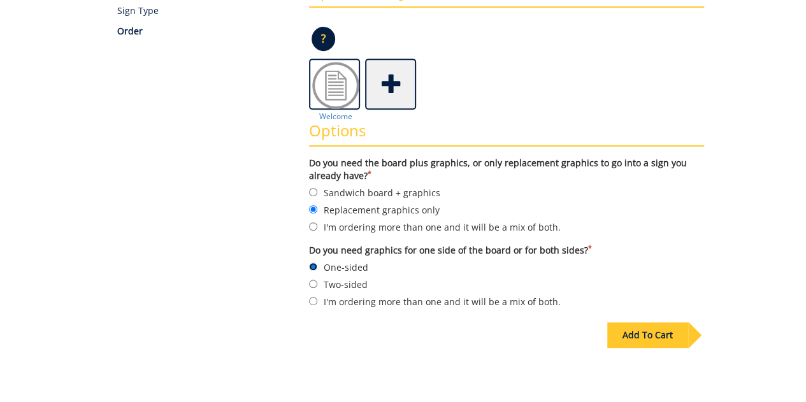
scroll to position [285, 0]
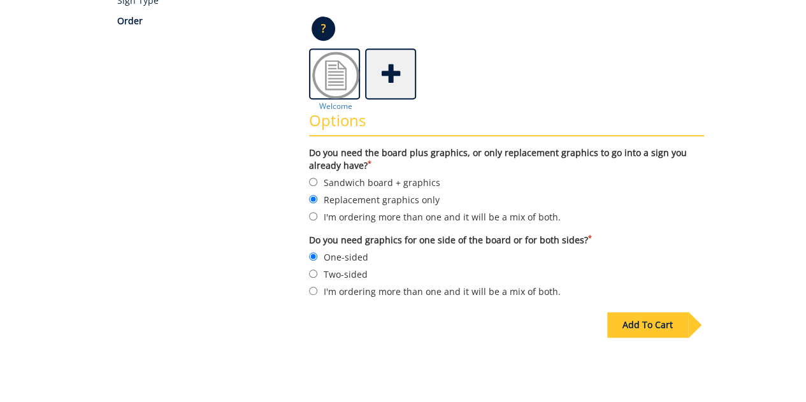
click at [652, 326] on div "Add To Cart" at bounding box center [648, 325] width 81 height 26
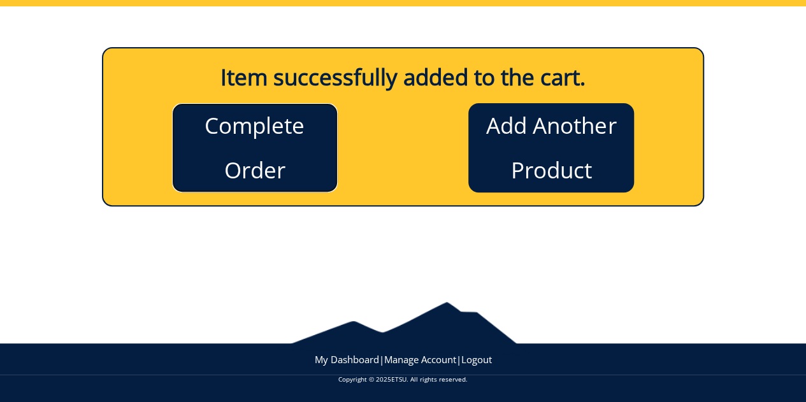
click at [293, 133] on link "Complete Order" at bounding box center [255, 147] width 166 height 89
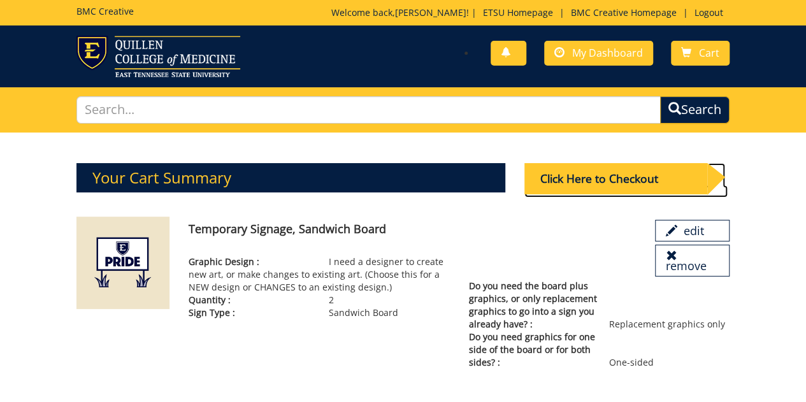
click at [576, 180] on div "Click Here to Checkout" at bounding box center [616, 178] width 182 height 31
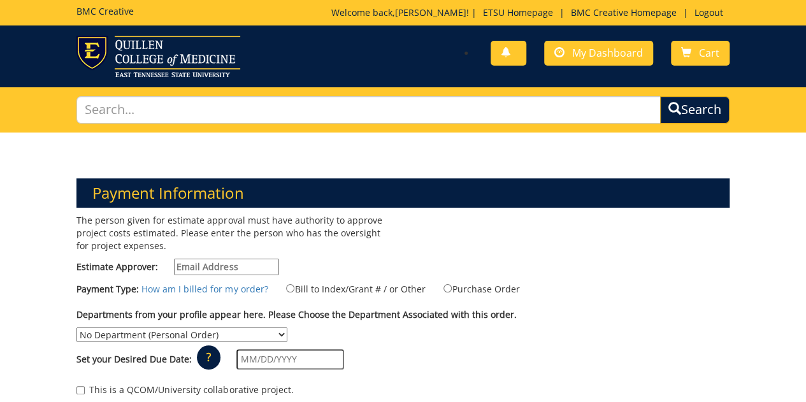
click at [232, 265] on input "Estimate Approver:" at bounding box center [226, 267] width 105 height 17
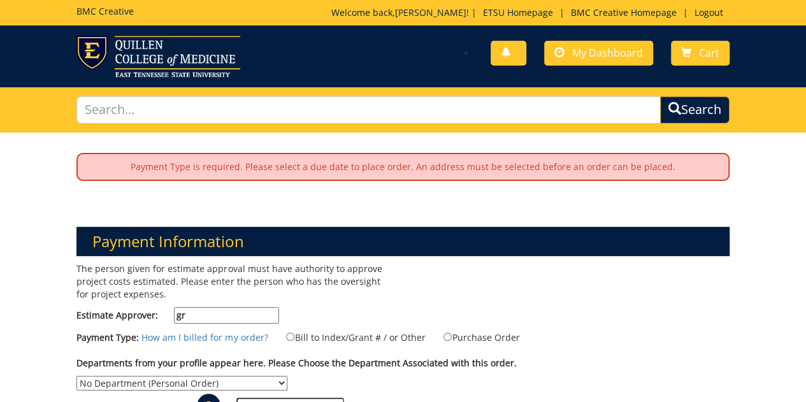
drag, startPoint x: 232, startPoint y: 265, endPoint x: 231, endPoint y: 318, distance: 52.9
click at [231, 318] on div "The person given for estimate approval must have authority to approve project c…" at bounding box center [235, 297] width 336 height 68
click at [231, 318] on input "gr" at bounding box center [226, 315] width 105 height 17
type input "[EMAIL_ADDRESS][DOMAIN_NAME]"
click at [288, 335] on input "Bill to Index/Grant # / or Other" at bounding box center [290, 337] width 8 height 8
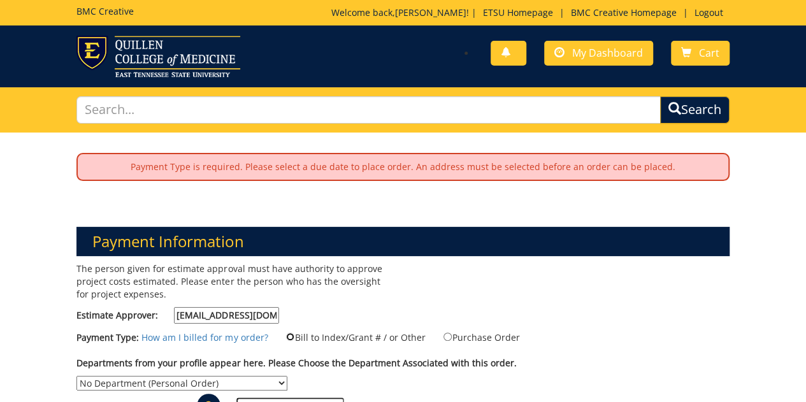
radio input "true"
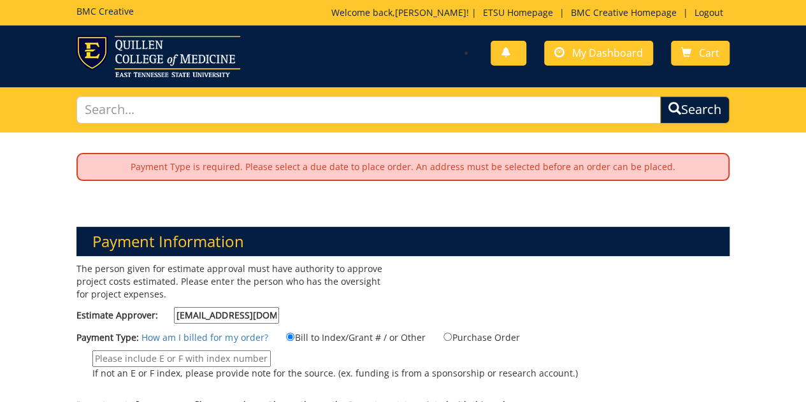
click at [239, 353] on input "If not an E or F index, please provide note for the source. (ex. funding is fro…" at bounding box center [181, 359] width 179 height 17
drag, startPoint x: 239, startPoint y: 353, endPoint x: 212, endPoint y: 357, distance: 27.1
paste input "277303"
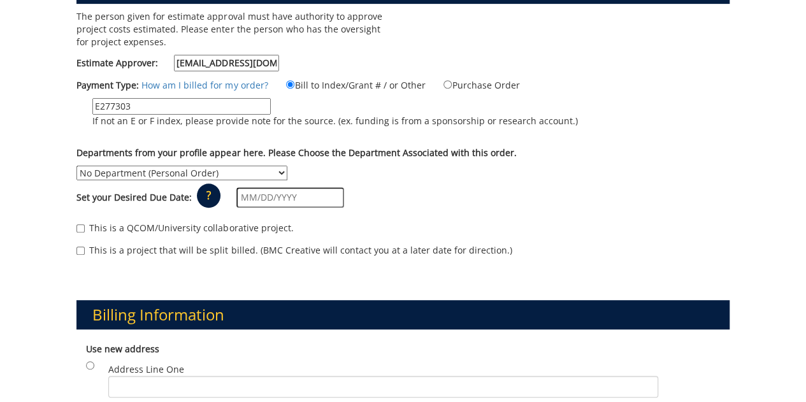
scroll to position [251, 0]
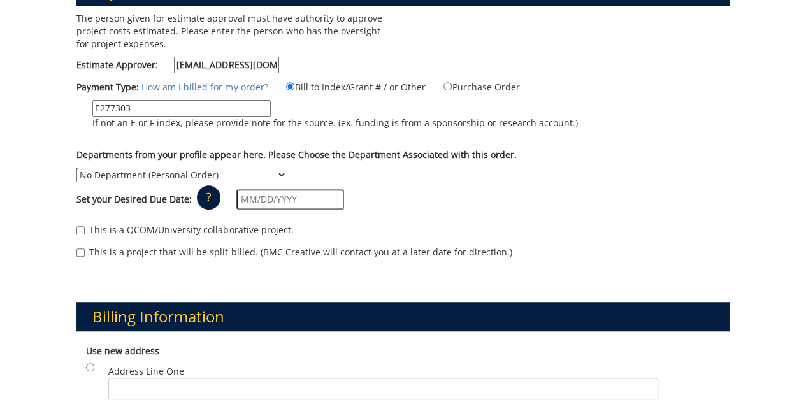
type input "E277303"
click at [288, 168] on select "No Department (Personal Order) Continuing Education for Health Professionals In…" at bounding box center [182, 175] width 211 height 15
select select "47"
click at [288, 168] on select "No Department (Personal Order) Continuing Education for Health Professionals In…" at bounding box center [182, 175] width 211 height 15
click at [314, 189] on input "text" at bounding box center [291, 199] width 108 height 20
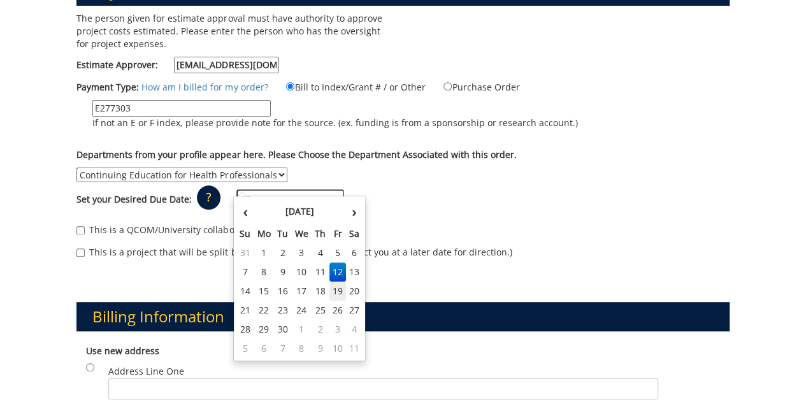
click at [334, 288] on td "19" at bounding box center [338, 291] width 17 height 19
type input "[DATE]"
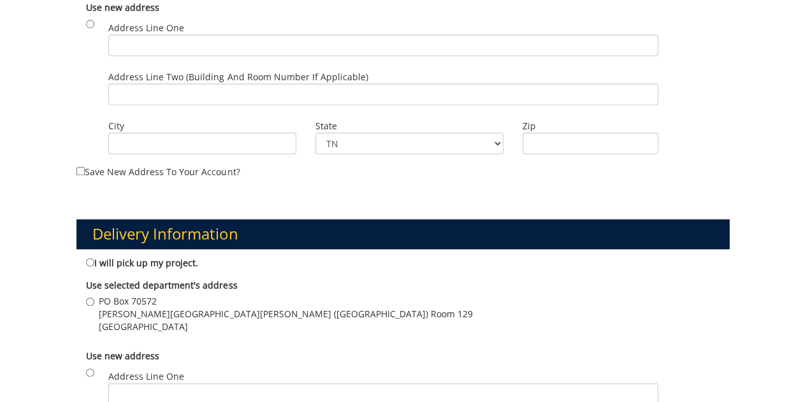
scroll to position [634, 0]
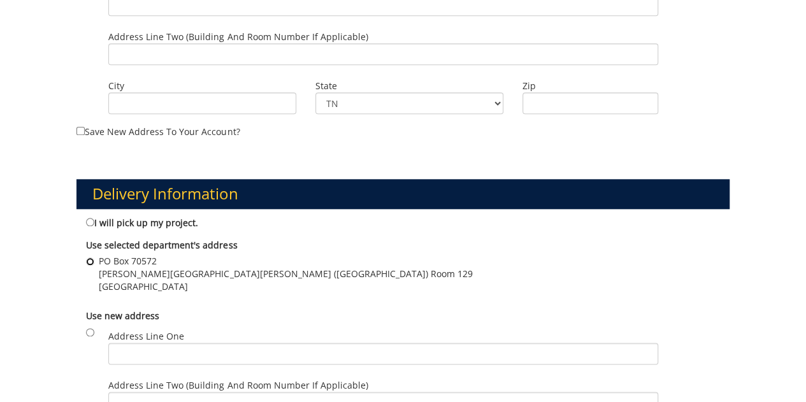
click at [91, 258] on input "PO Box 70572 [PERSON_NAME][GEOGRAPHIC_DATA][PERSON_NAME] ([GEOGRAPHIC_DATA]) [S…" at bounding box center [90, 262] width 8 height 8
radio input "true"
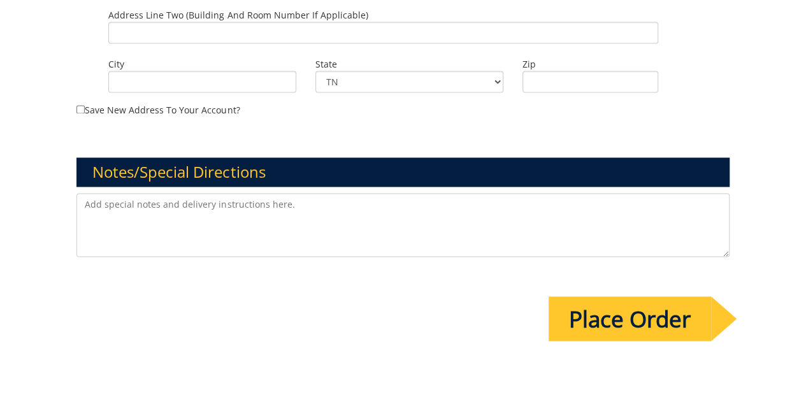
scroll to position [1010, 0]
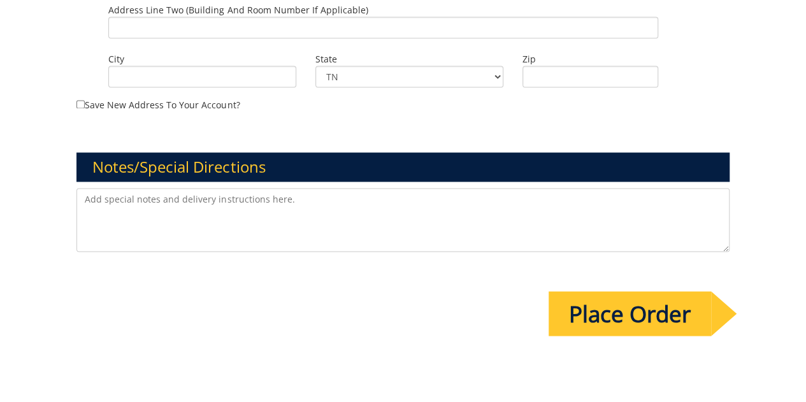
click at [312, 188] on textarea at bounding box center [403, 220] width 653 height 64
type textarea "Please call me about this order - Need "welcome" wordage added. 439-8092."
click at [630, 298] on input "Place Order" at bounding box center [630, 313] width 163 height 45
